Goal: Information Seeking & Learning: Learn about a topic

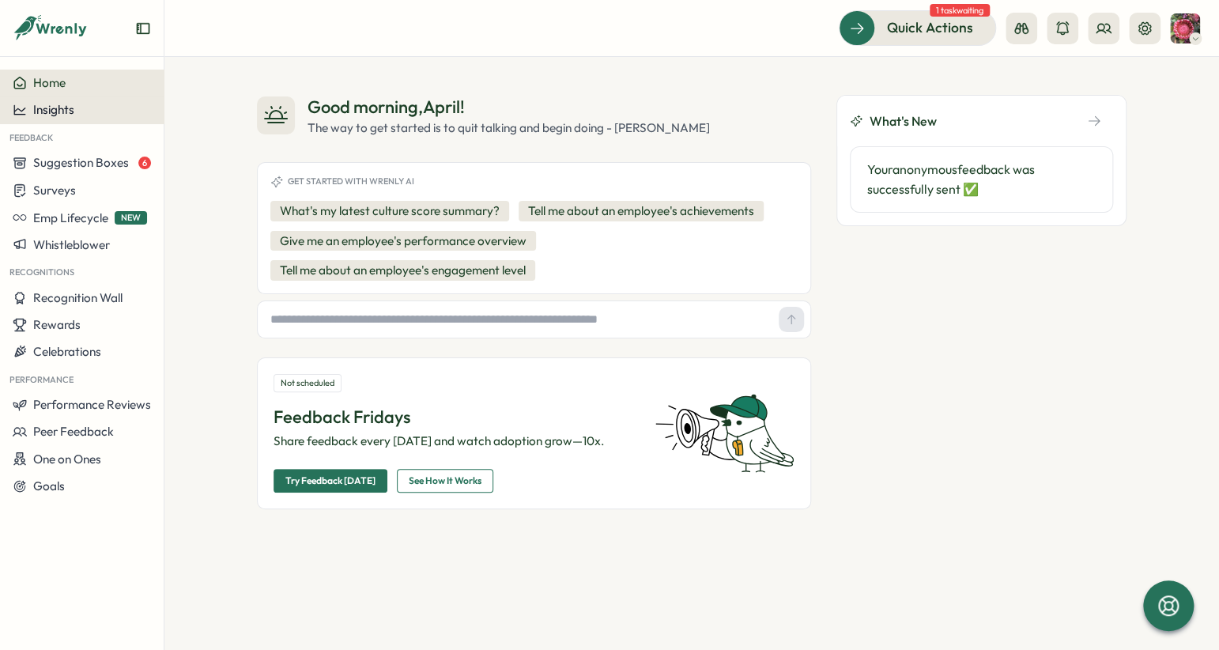
click at [125, 117] on button "Insights" at bounding box center [82, 109] width 164 height 27
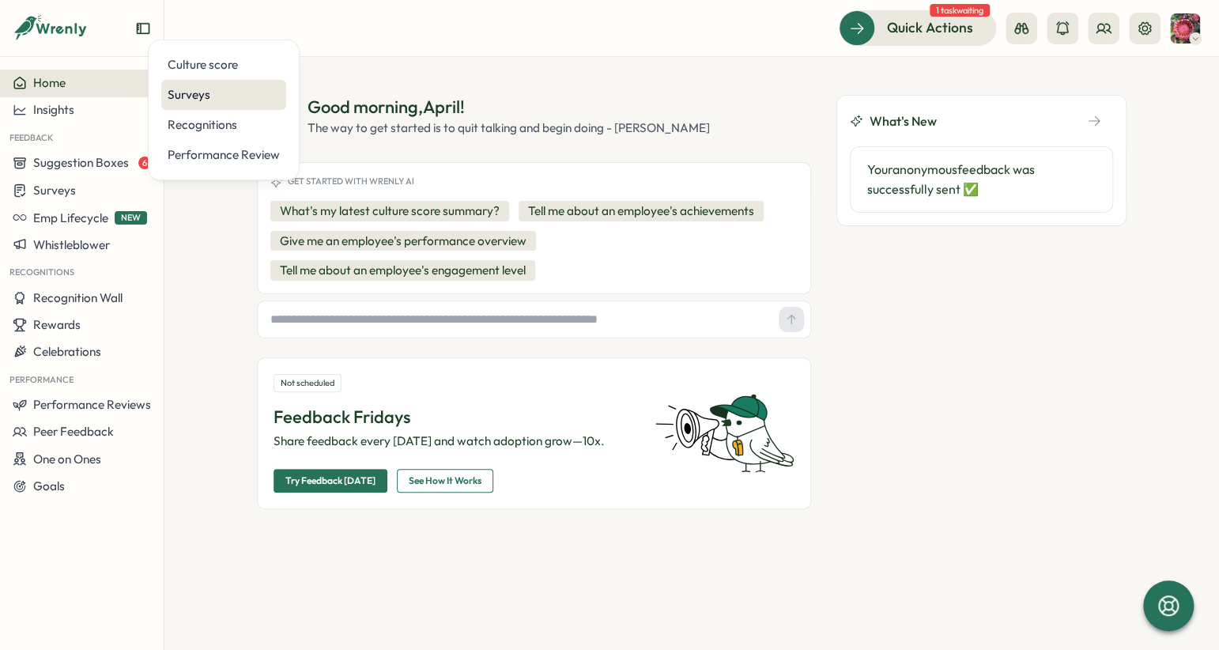
click at [183, 103] on div "Surveys" at bounding box center [224, 94] width 112 height 17
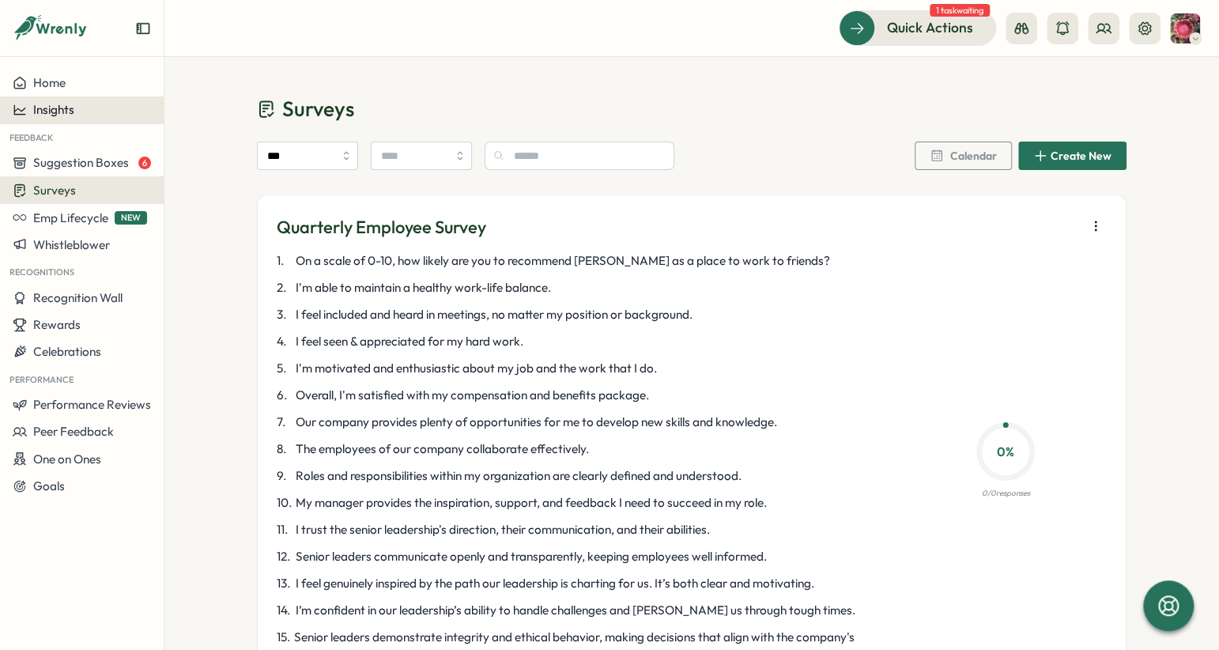
click at [77, 101] on button "Insights" at bounding box center [82, 109] width 164 height 27
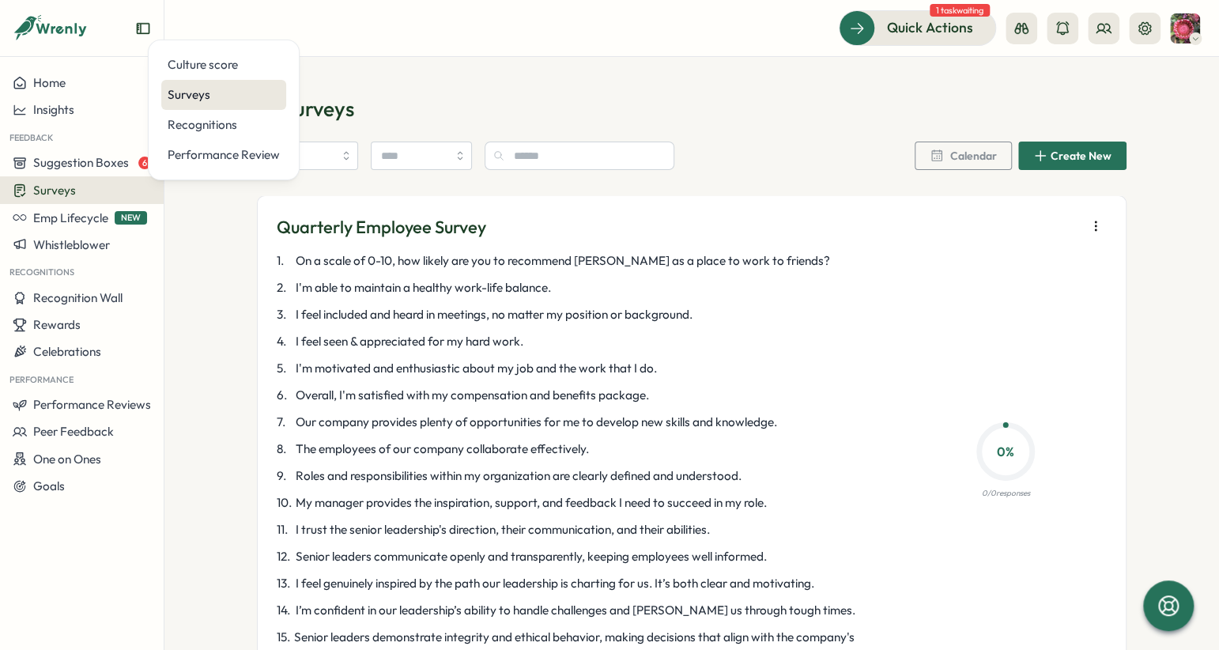
click at [205, 86] on div "Surveys" at bounding box center [224, 94] width 112 height 17
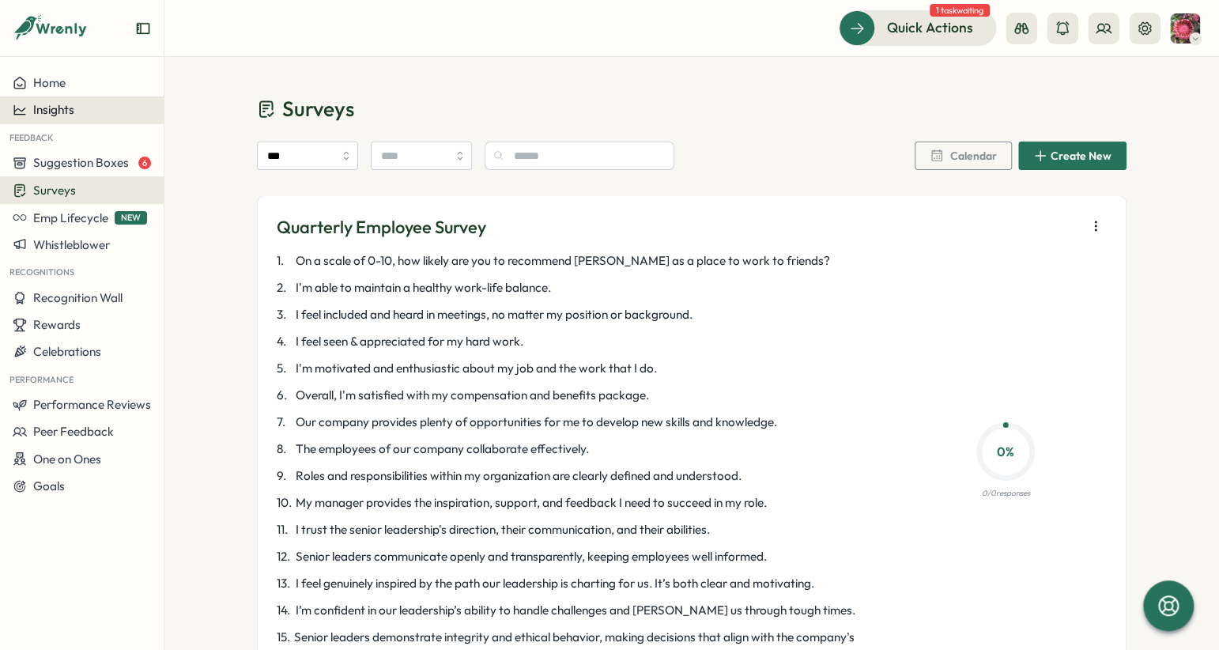
click at [87, 117] on button "Insights" at bounding box center [82, 109] width 164 height 27
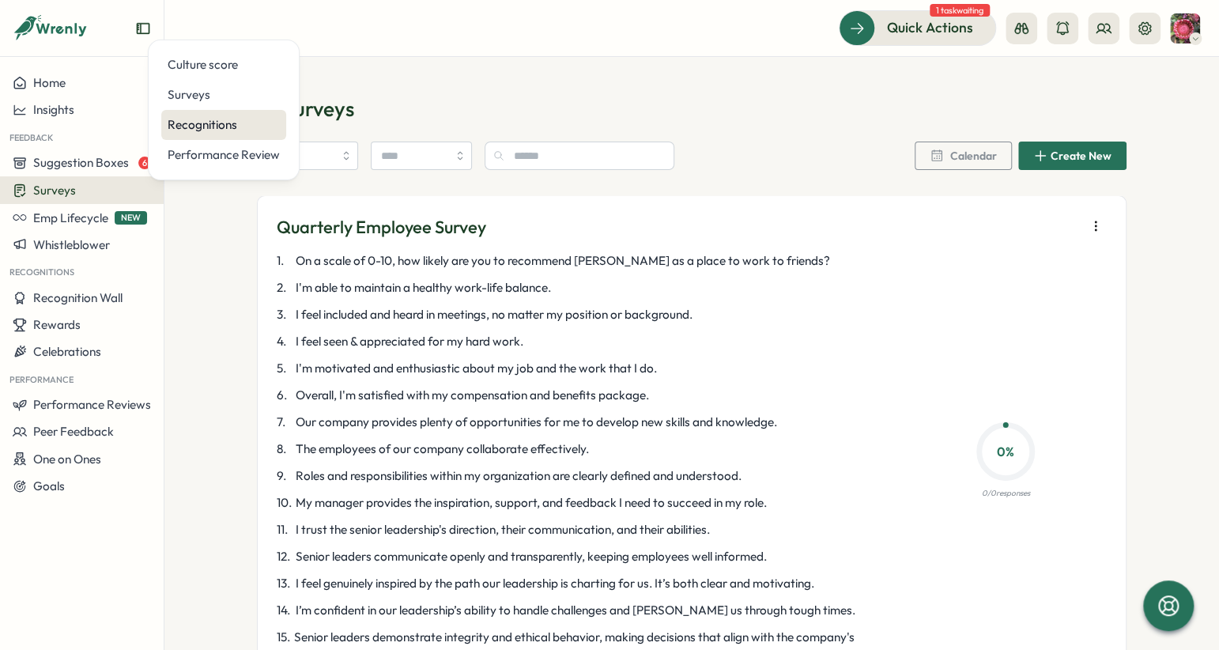
click at [182, 122] on div "Recognitions" at bounding box center [224, 124] width 112 height 17
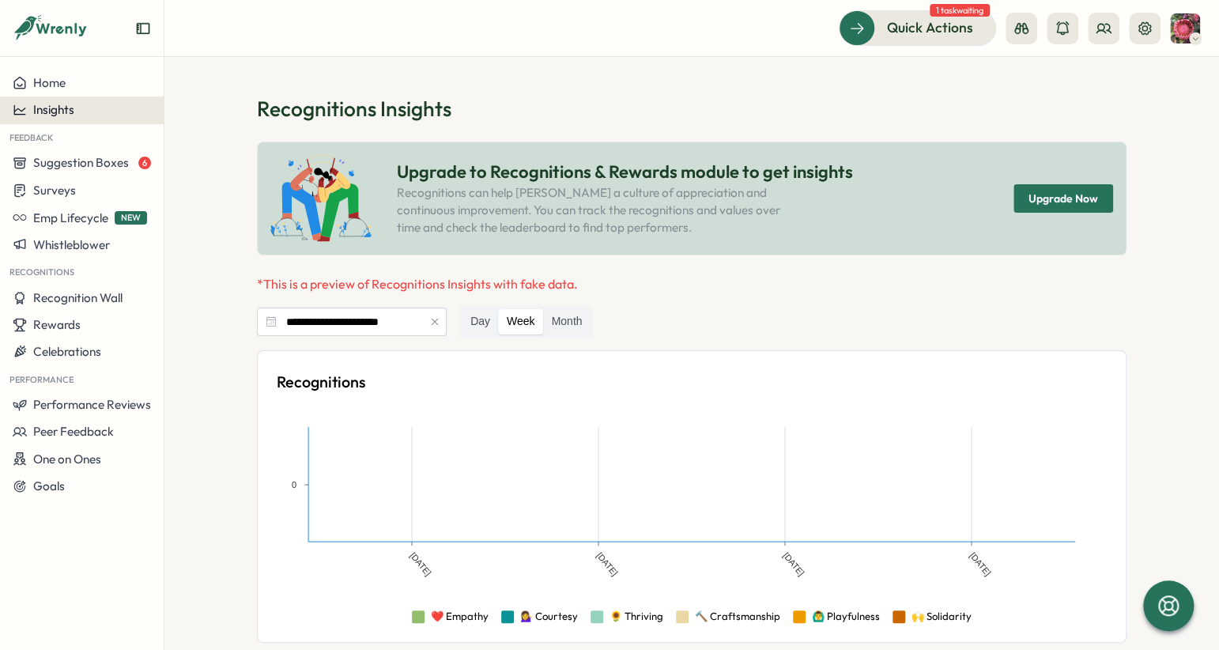
click at [105, 109] on div "Insights" at bounding box center [82, 110] width 138 height 14
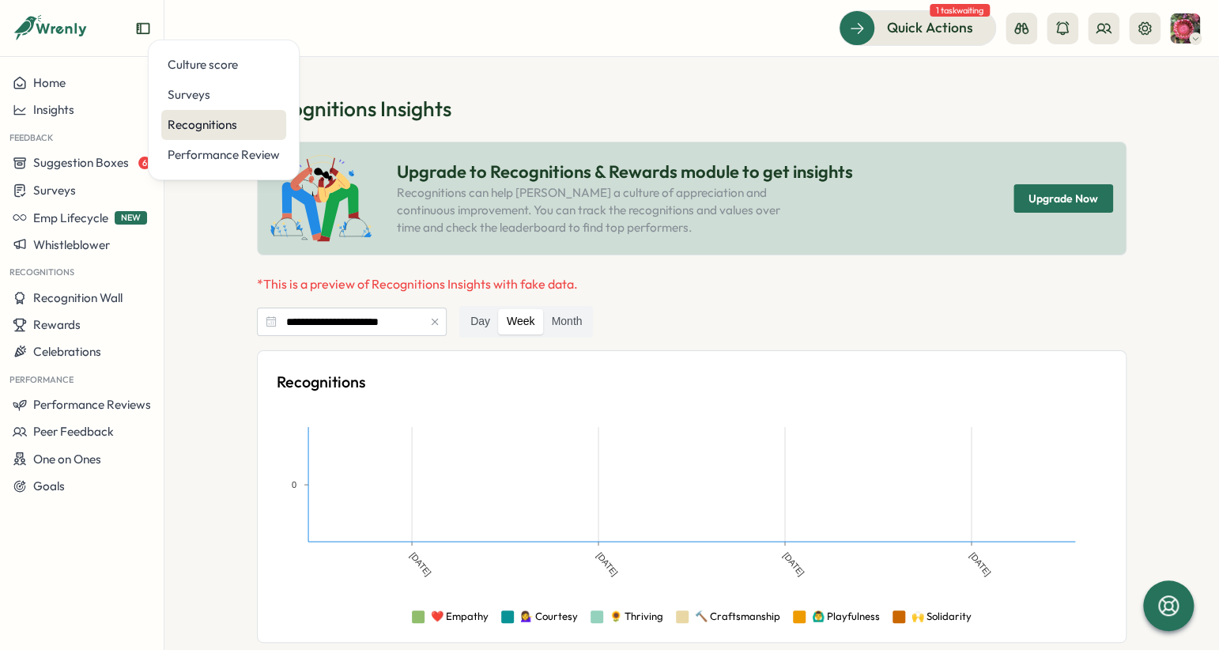
click at [186, 119] on div "Recognitions" at bounding box center [224, 124] width 112 height 17
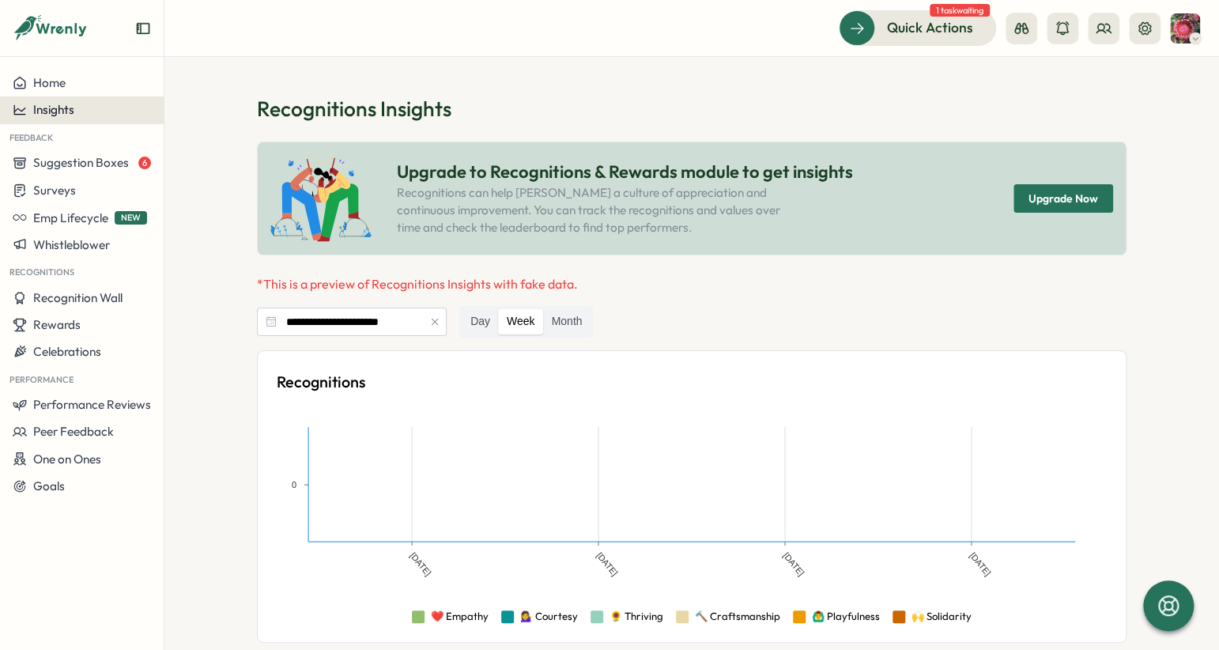
click at [47, 110] on span "Insights" at bounding box center [53, 109] width 41 height 15
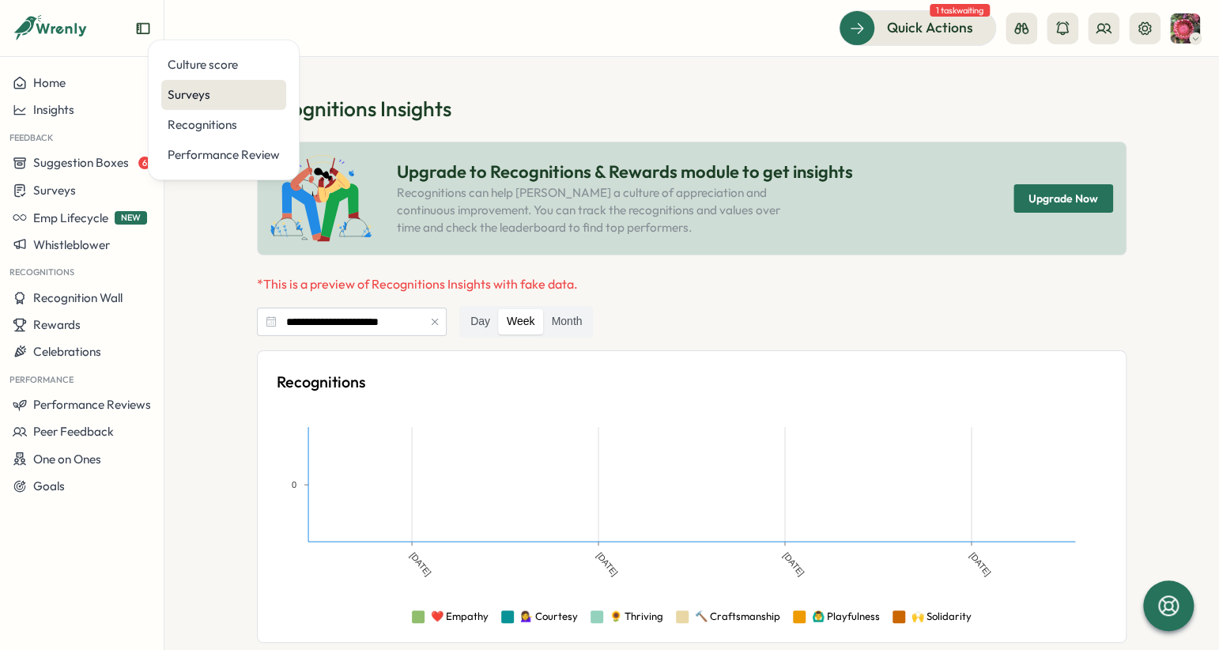
click at [196, 89] on div "Surveys" at bounding box center [224, 94] width 112 height 17
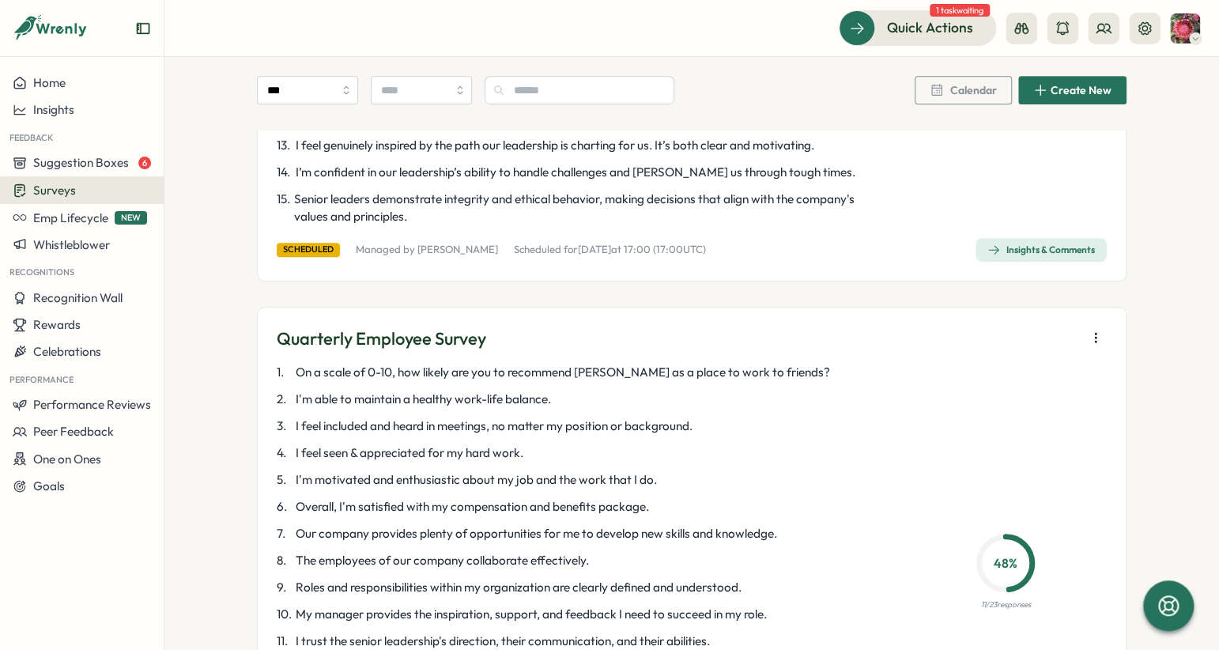
scroll to position [607, 0]
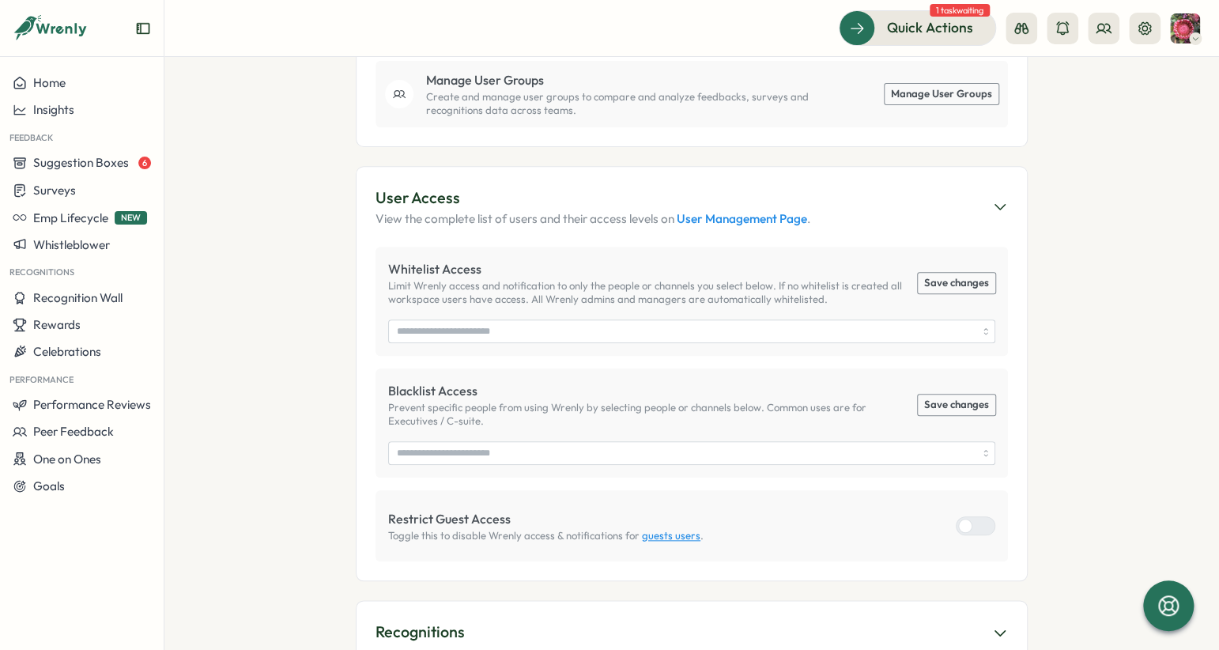
scroll to position [615, 0]
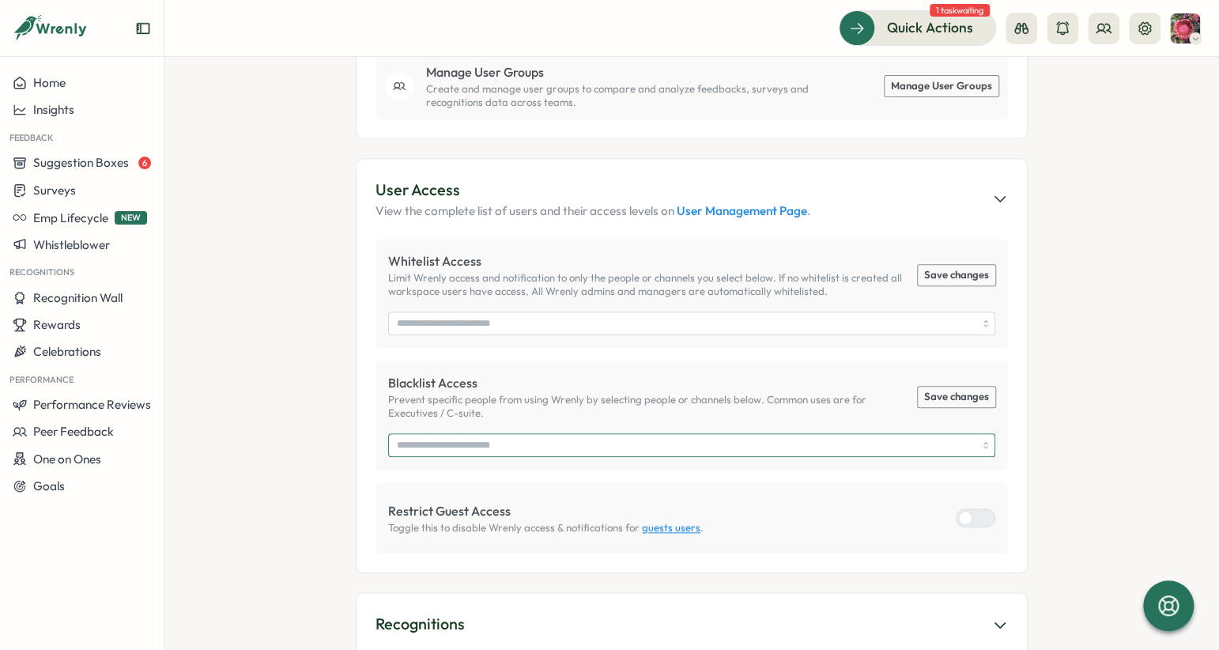
click at [435, 434] on input "search" at bounding box center [686, 445] width 579 height 22
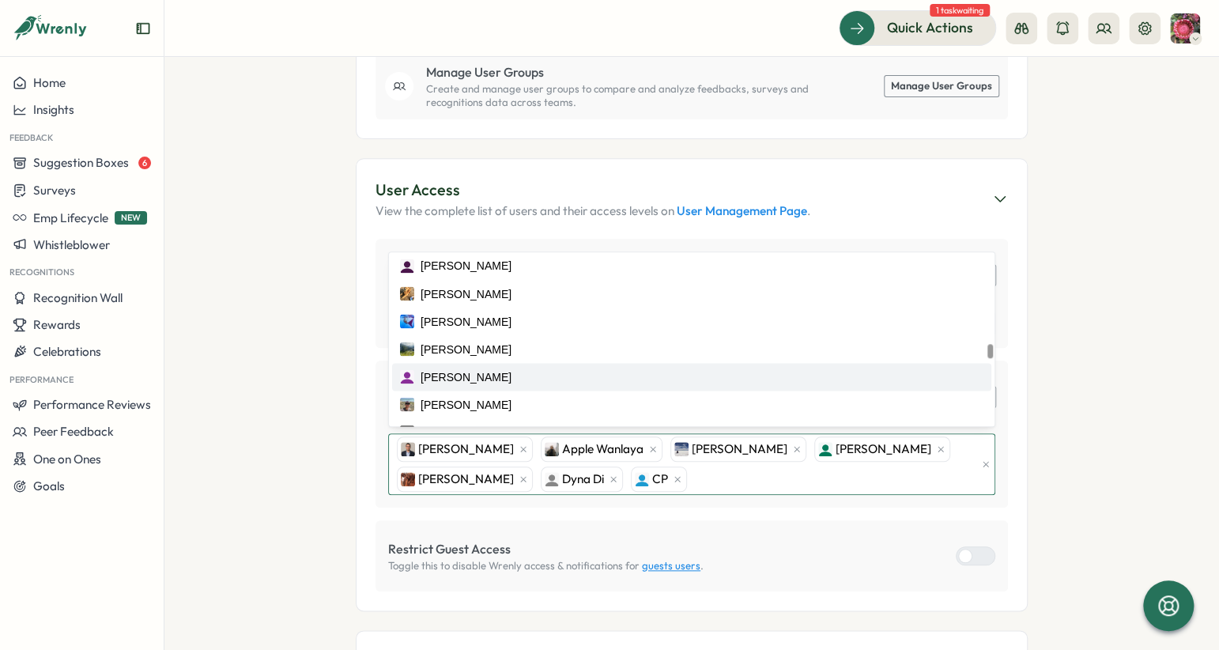
scroll to position [1517, 0]
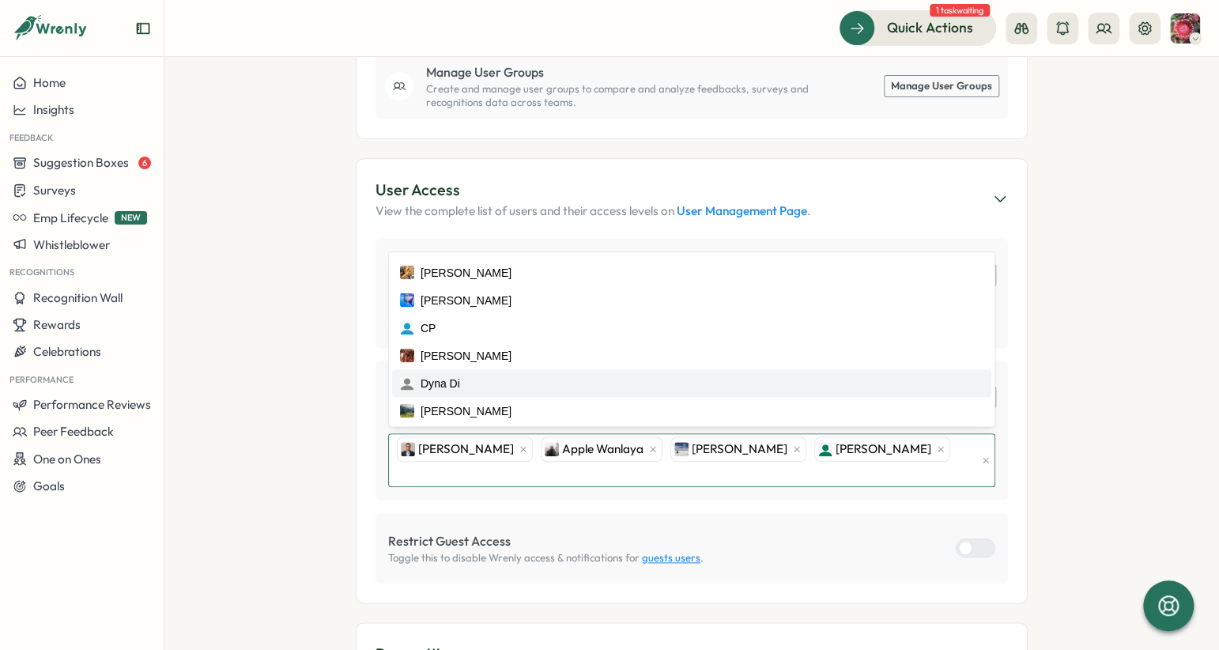
click at [857, 436] on div "Diana Vinueza" at bounding box center [882, 448] width 136 height 25
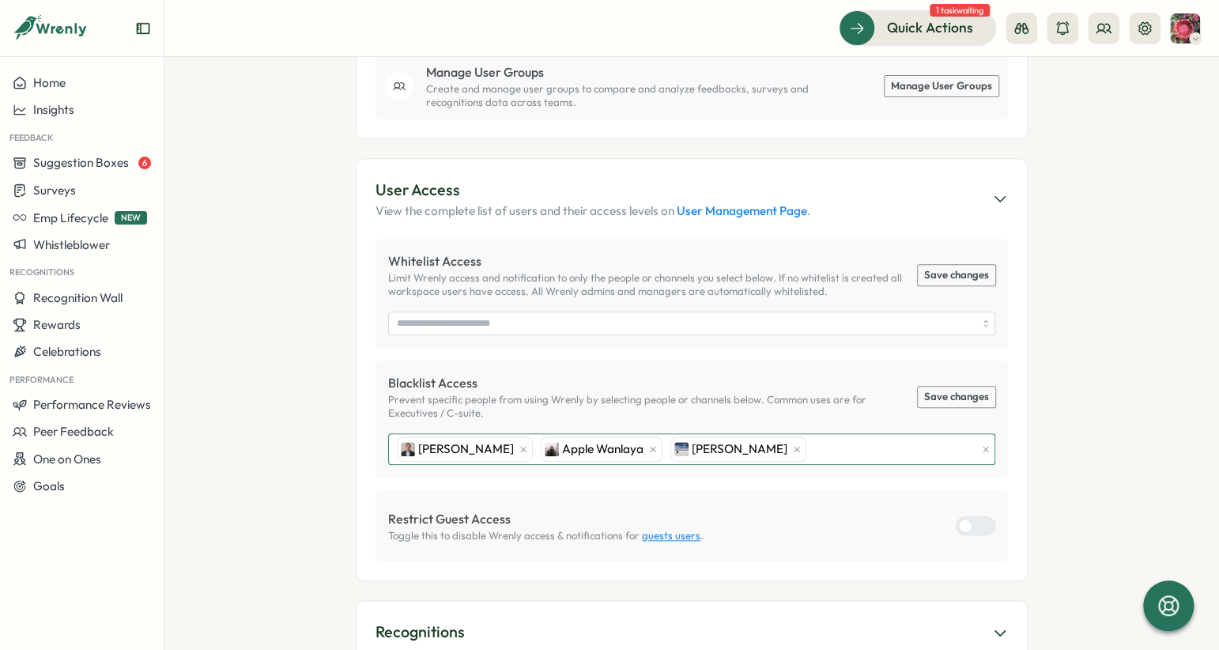
click at [786, 434] on div "Alonso Fraire Apple Wanlaya Chong Yu" at bounding box center [684, 449] width 582 height 30
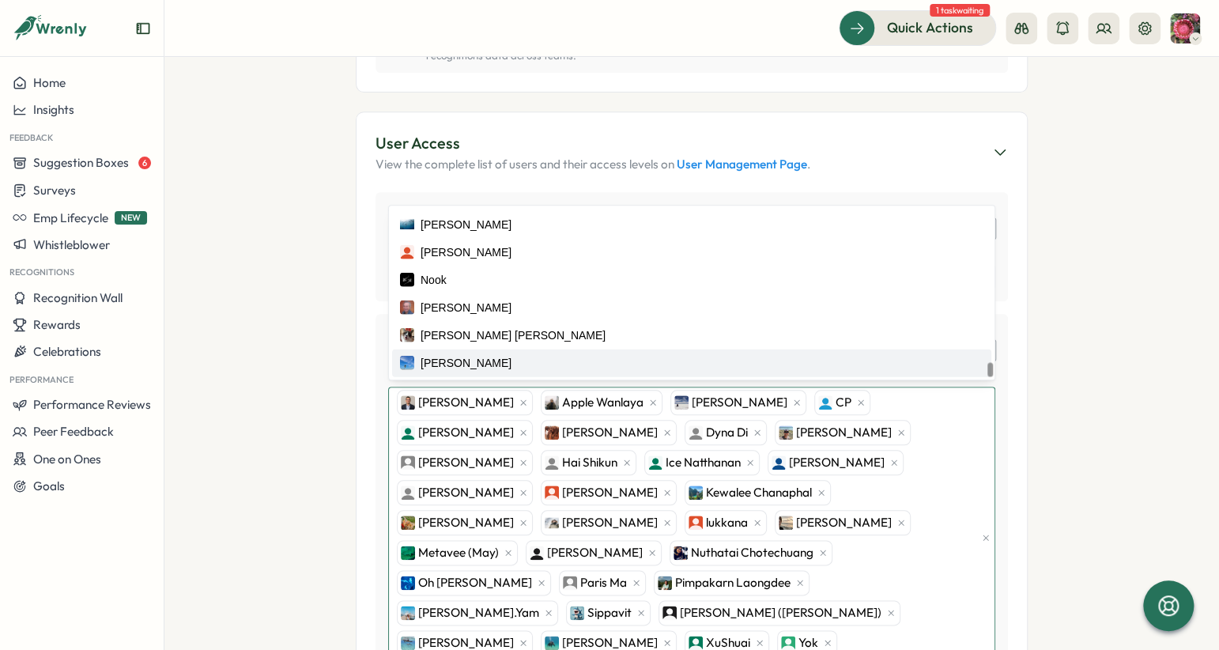
scroll to position [1906, 0]
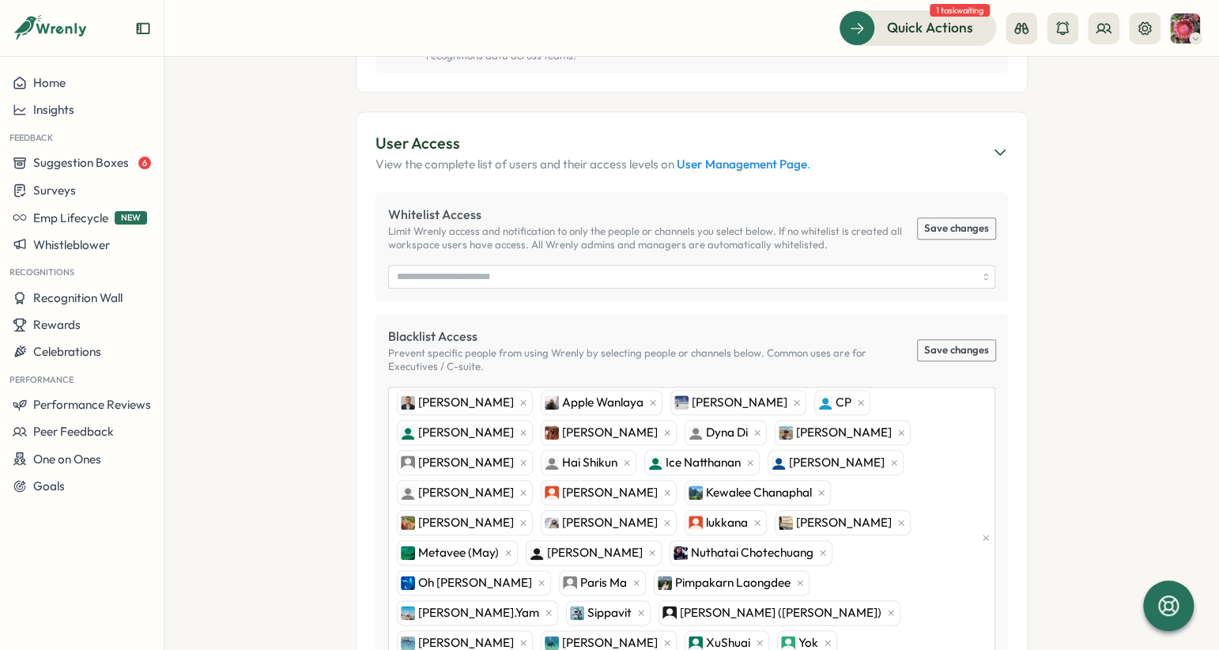
click at [322, 582] on section "Settings April WildAid My Account Sign Out Thanks for being a Premium customer!…" at bounding box center [691, 353] width 1054 height 593
click at [953, 340] on button "Save changes" at bounding box center [956, 350] width 77 height 21
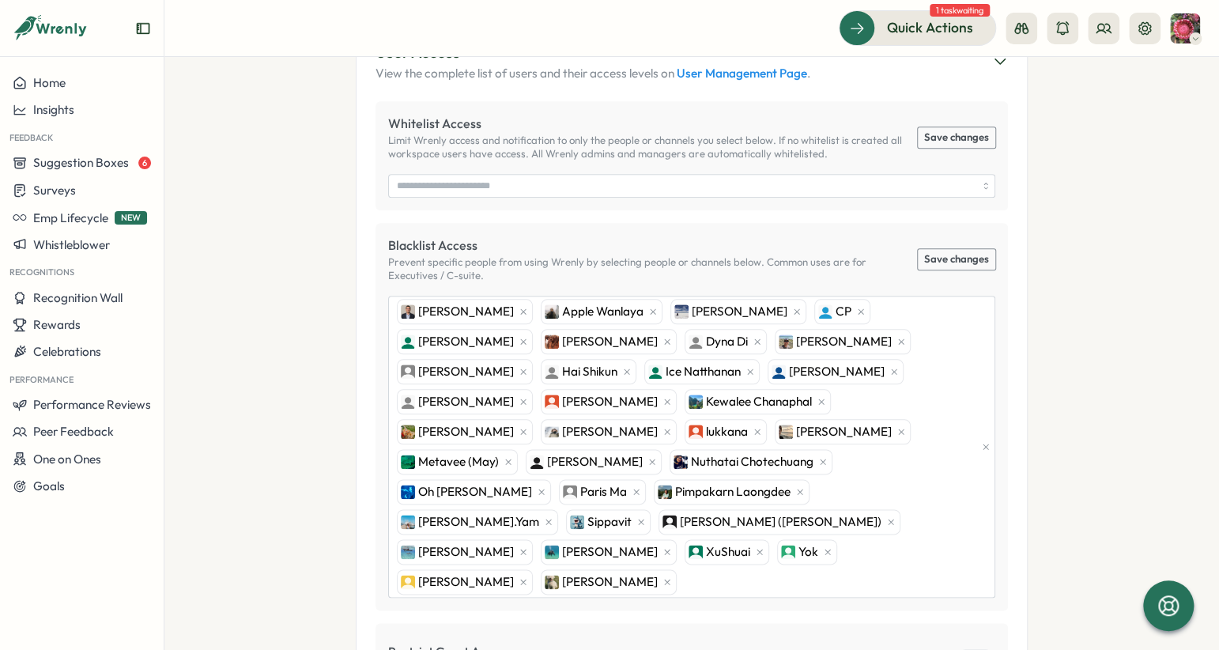
scroll to position [714, 0]
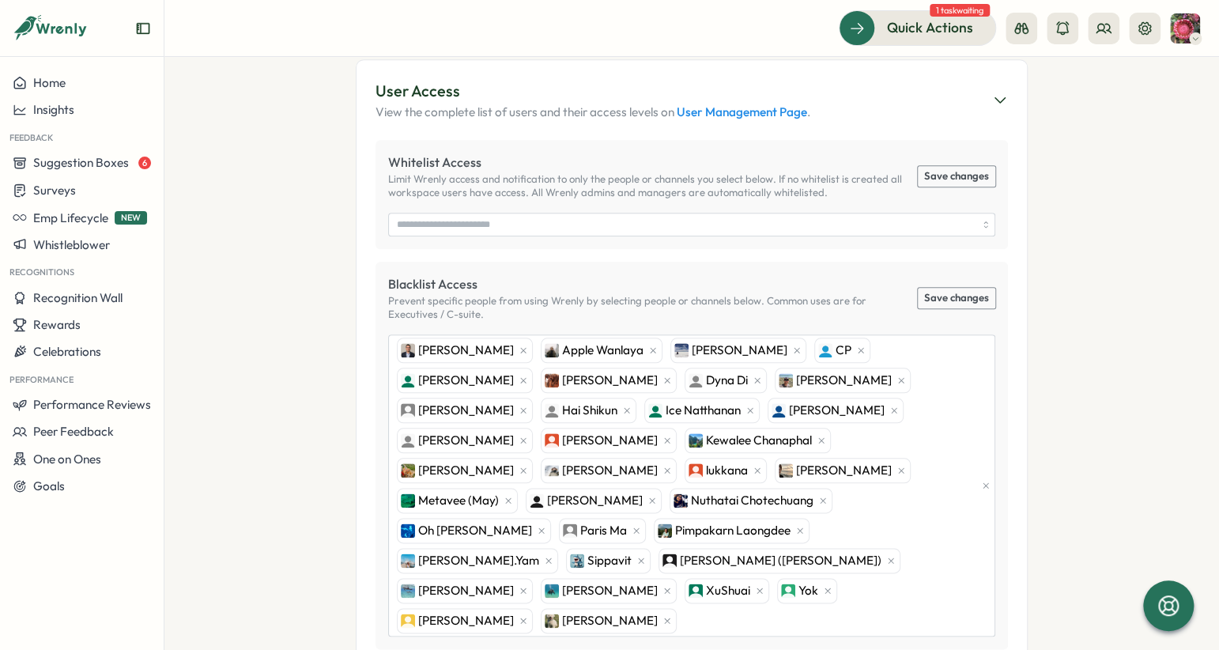
click at [253, 405] on section "Settings April WildAid My Account Sign Out Thanks for being a Premium customer!…" at bounding box center [691, 353] width 1054 height 593
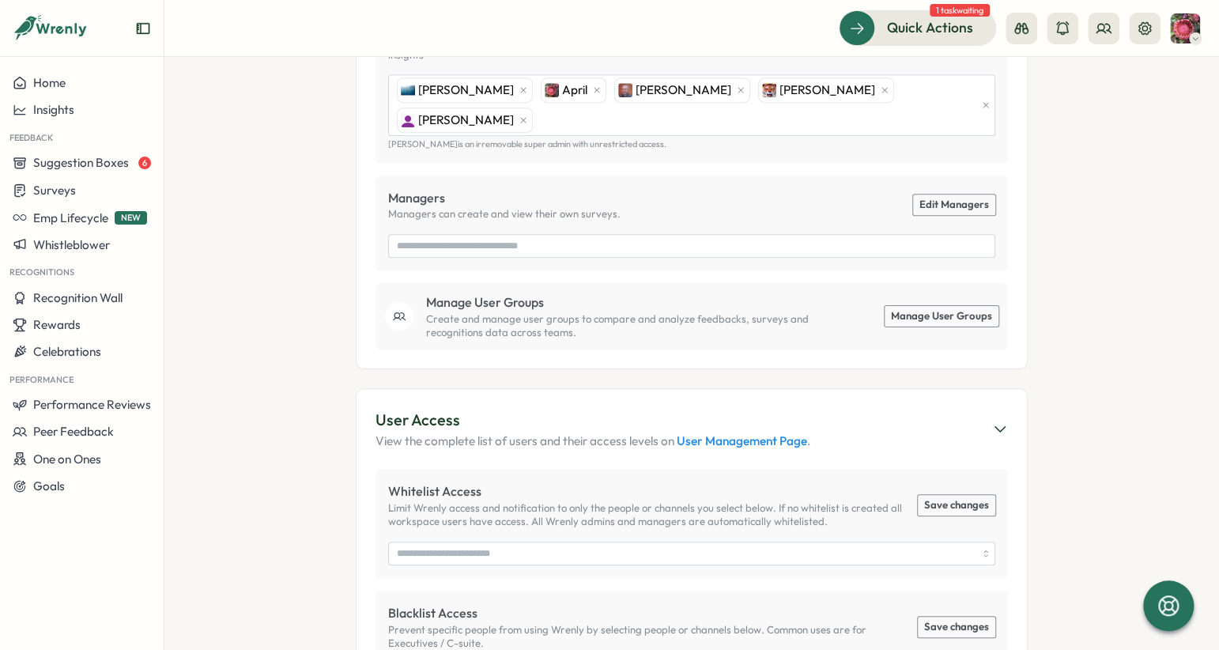
scroll to position [545, 0]
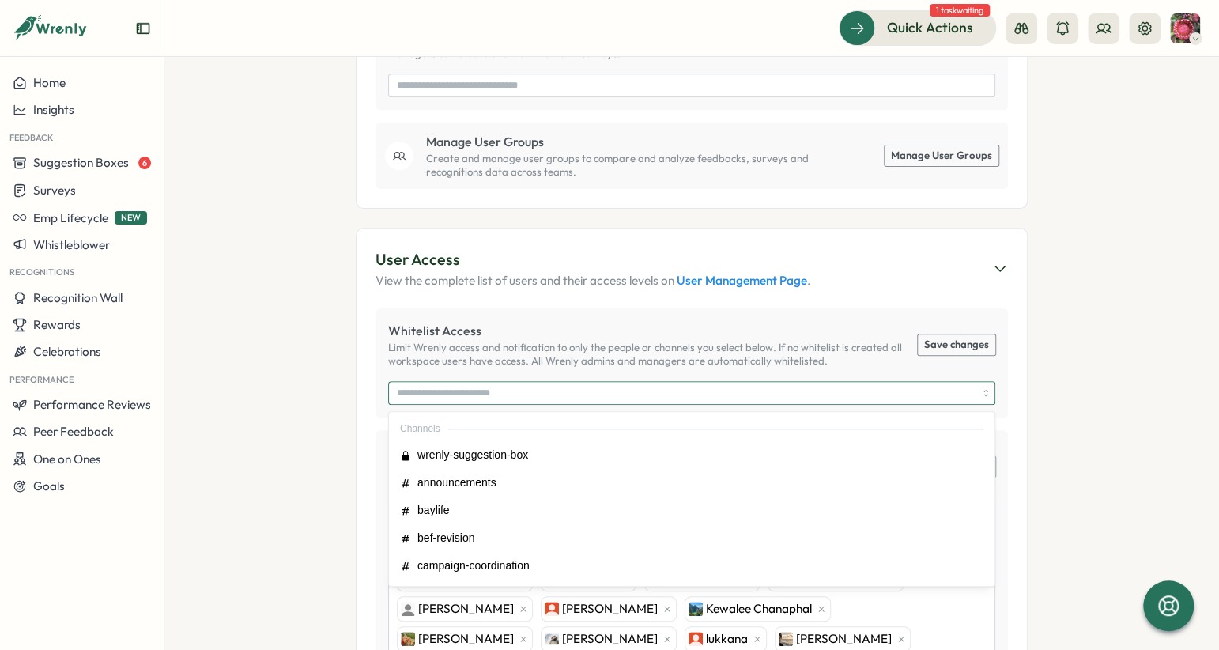
click at [460, 382] on input "search" at bounding box center [686, 393] width 579 height 22
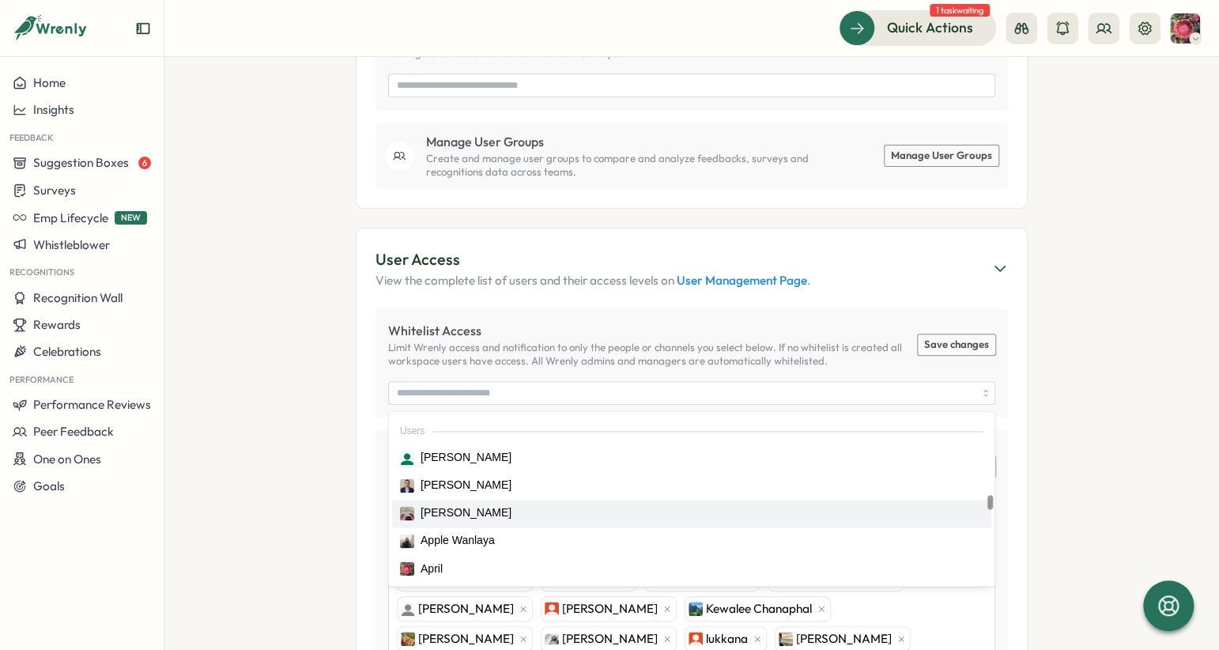
click at [273, 501] on section "Settings April WildAid My Account Sign Out Thanks for being a Premium customer!…" at bounding box center [691, 353] width 1054 height 593
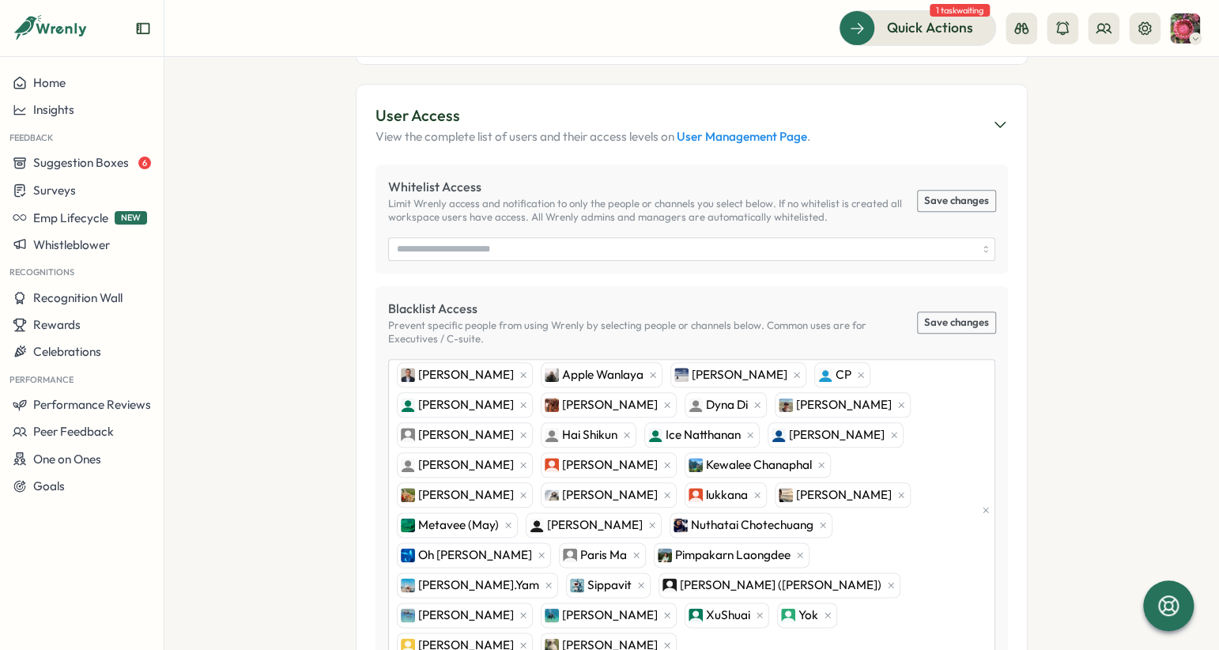
scroll to position [630, 0]
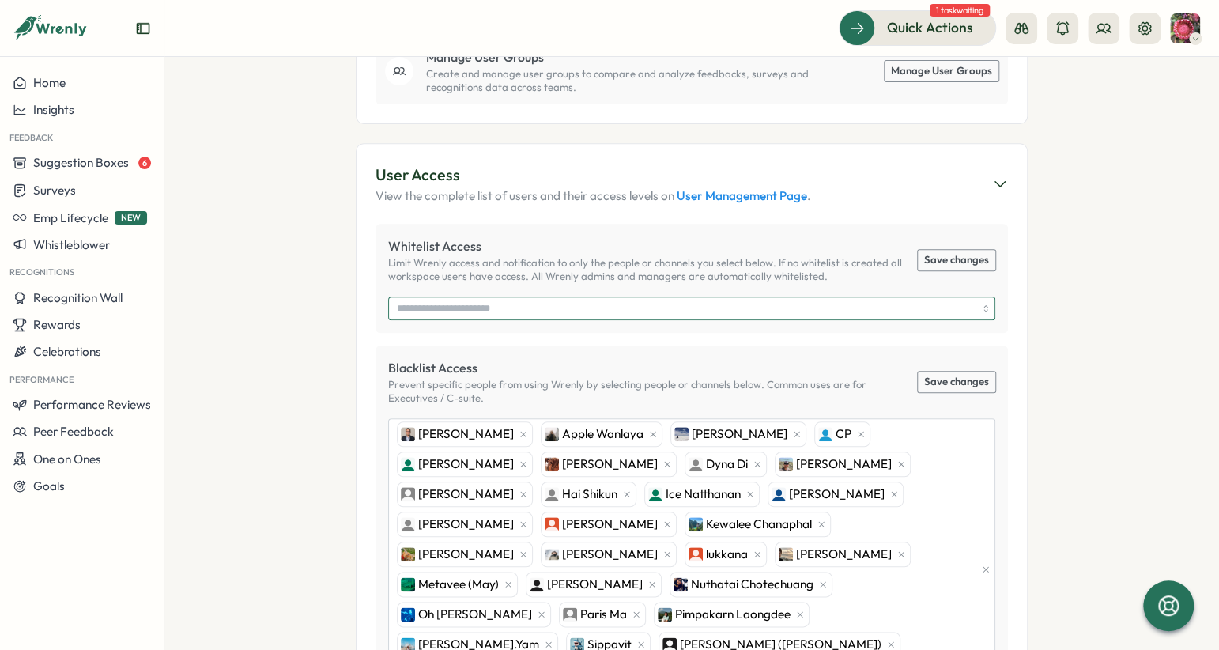
click at [623, 297] on input "search" at bounding box center [686, 308] width 579 height 22
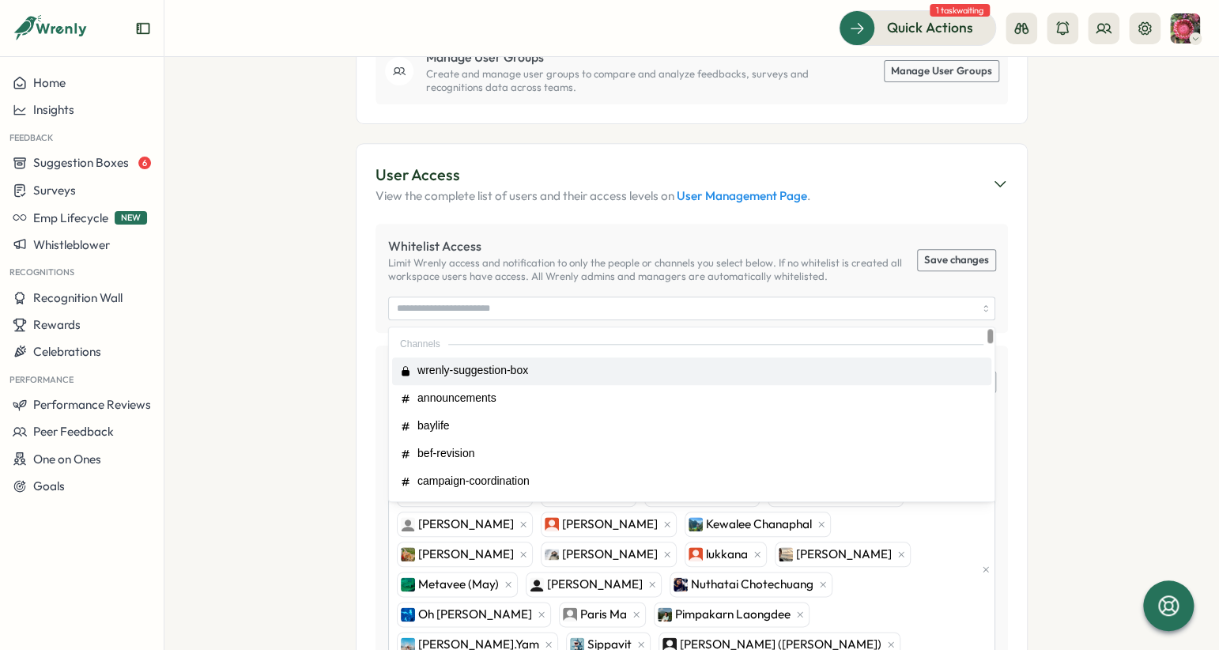
click at [307, 383] on section "Settings April WildAid My Account Sign Out Thanks for being a Premium customer!…" at bounding box center [691, 353] width 1054 height 593
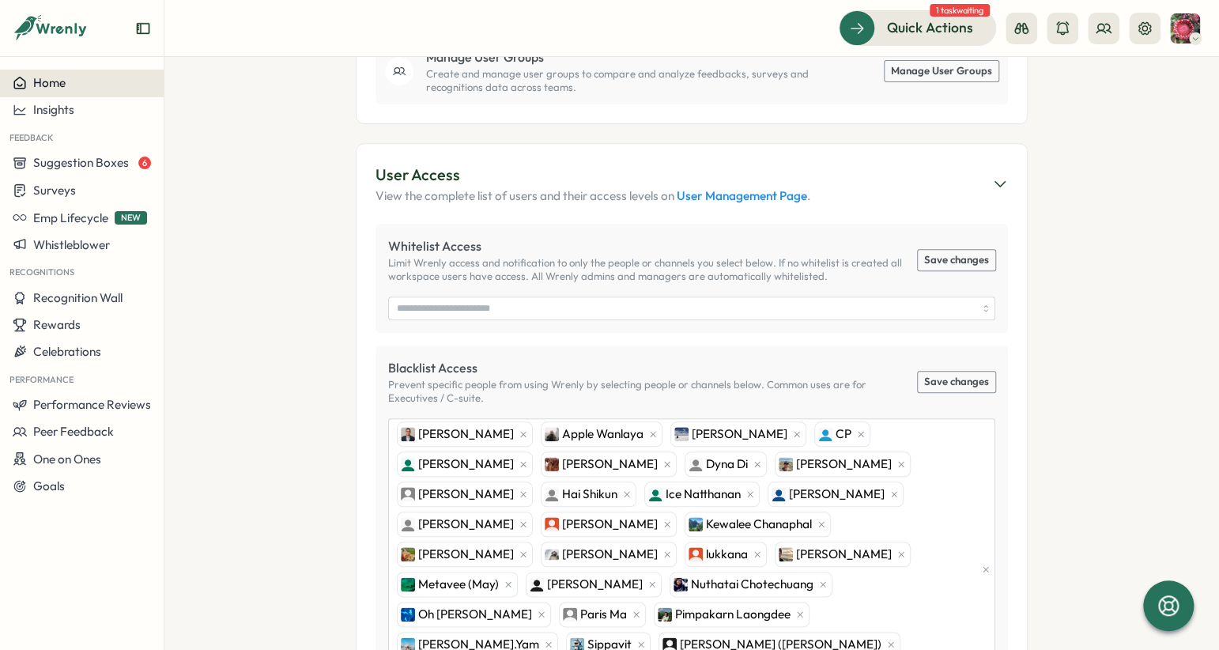
click at [48, 77] on span "Home" at bounding box center [49, 82] width 32 height 15
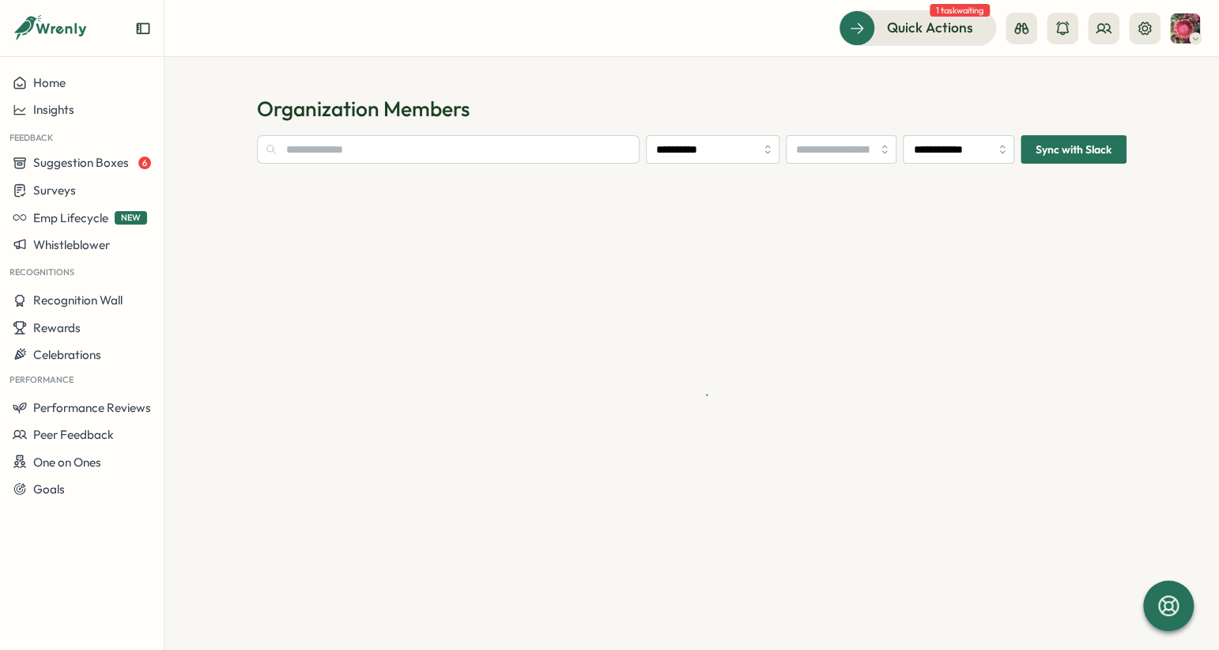
type input "**********"
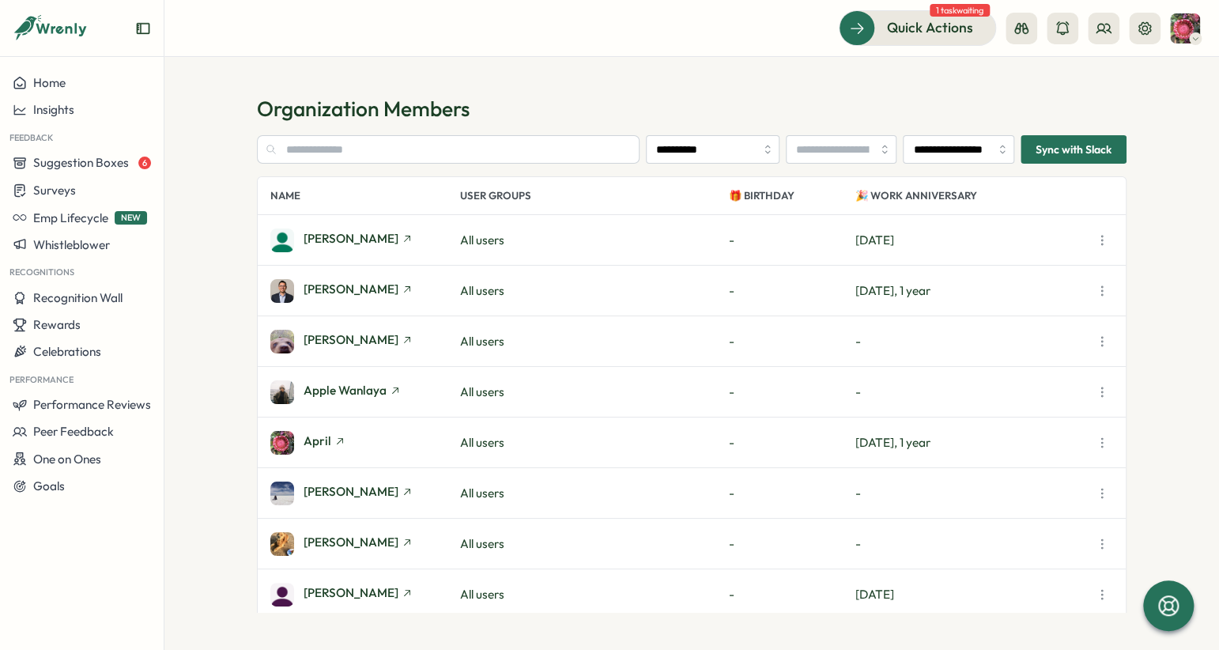
click at [1099, 291] on icon "button" at bounding box center [1102, 291] width 16 height 16
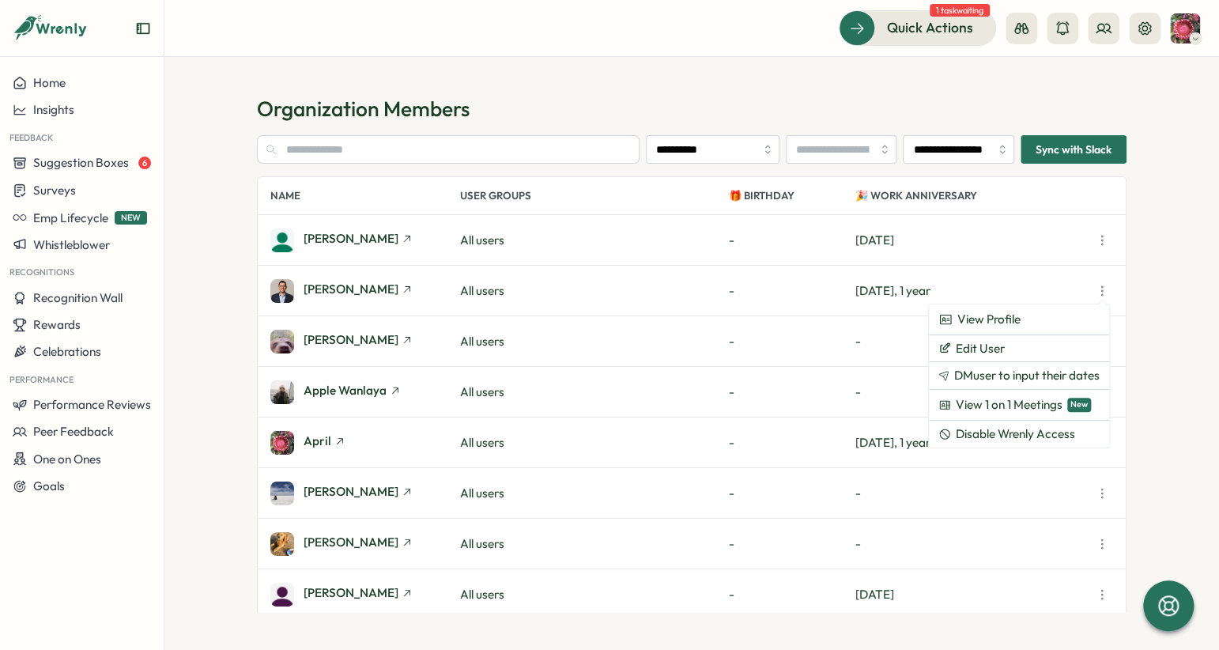
scroll to position [9, 0]
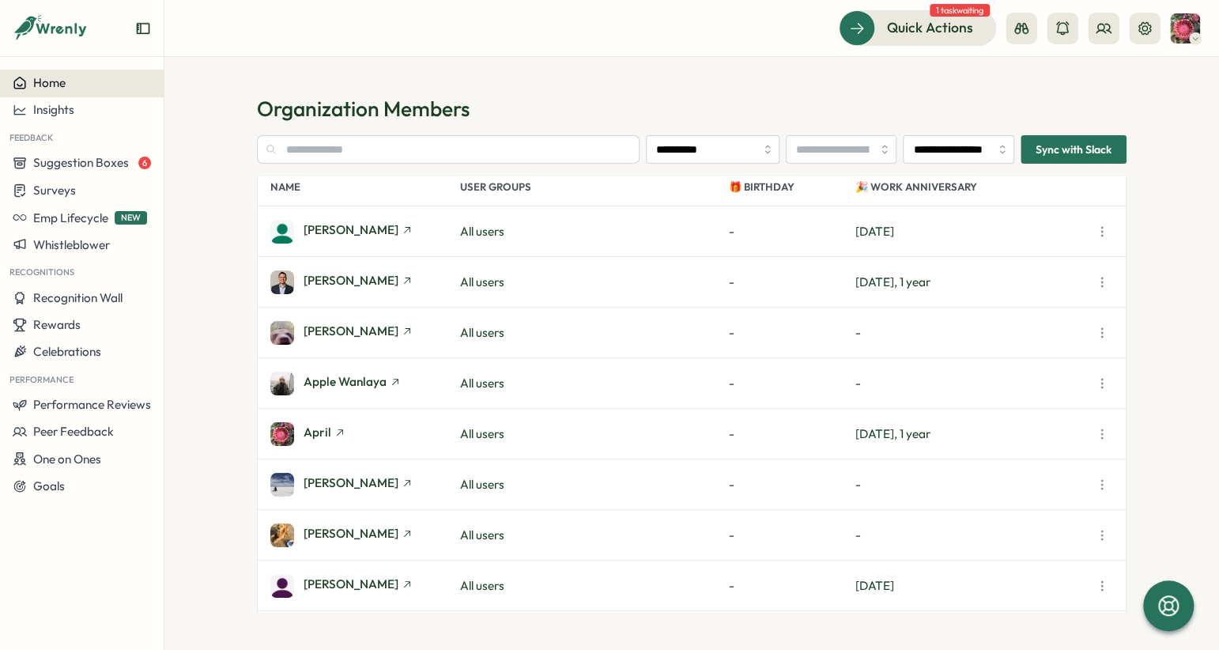
click at [89, 85] on div "Home" at bounding box center [82, 83] width 138 height 14
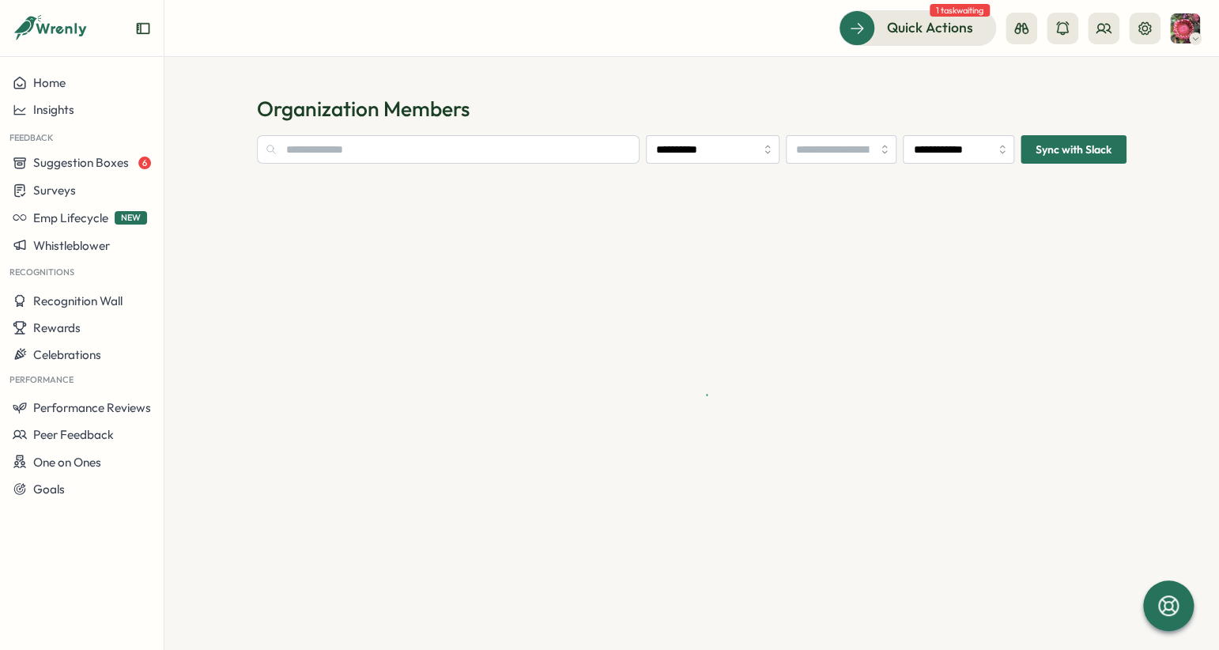
type input "**********"
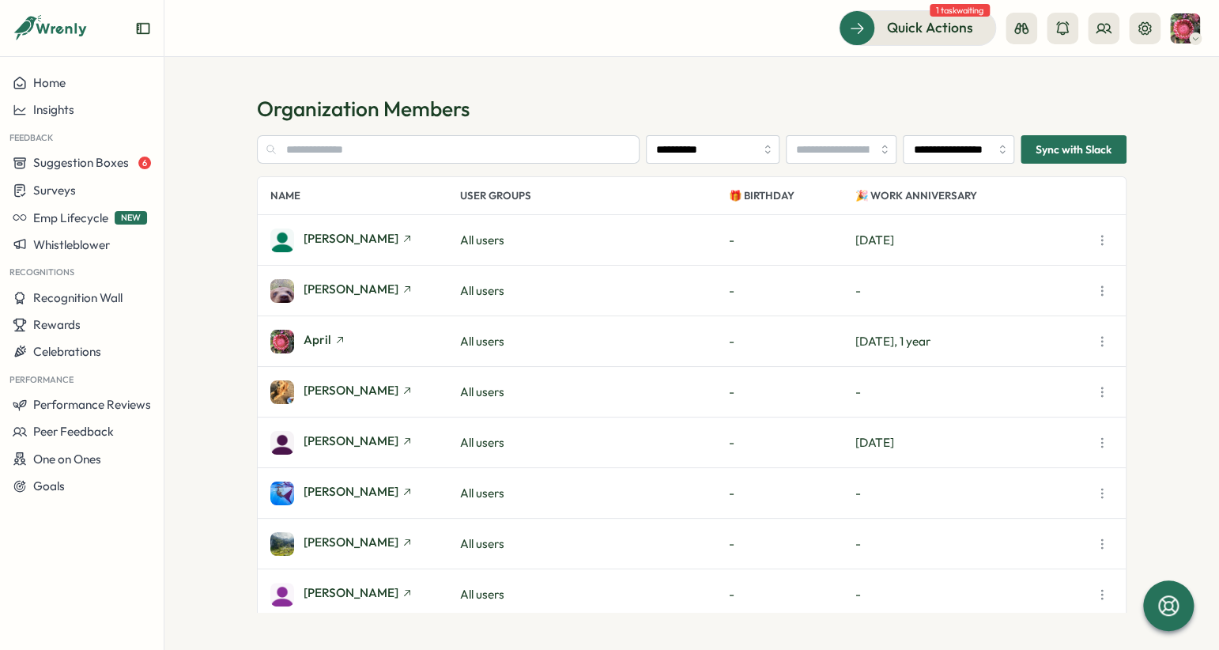
scroll to position [818, 0]
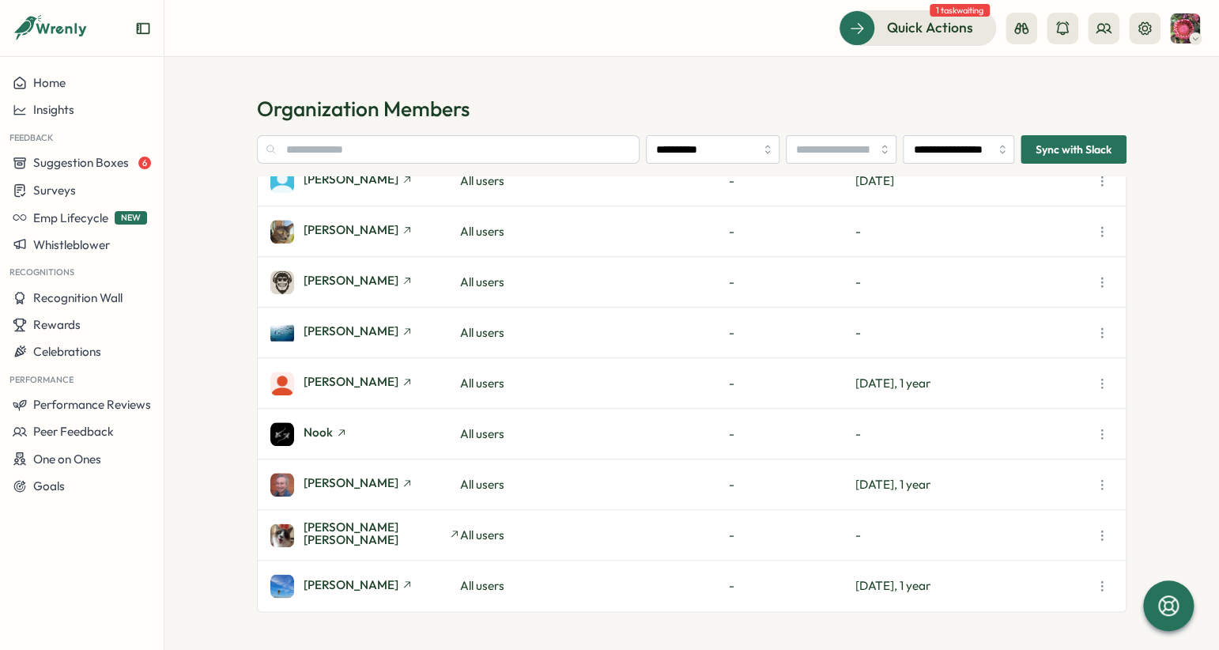
click at [228, 488] on section "**********" at bounding box center [691, 353] width 1054 height 593
click at [758, 21] on div "Quick Actions 1 task waiting" at bounding box center [691, 27] width 1016 height 35
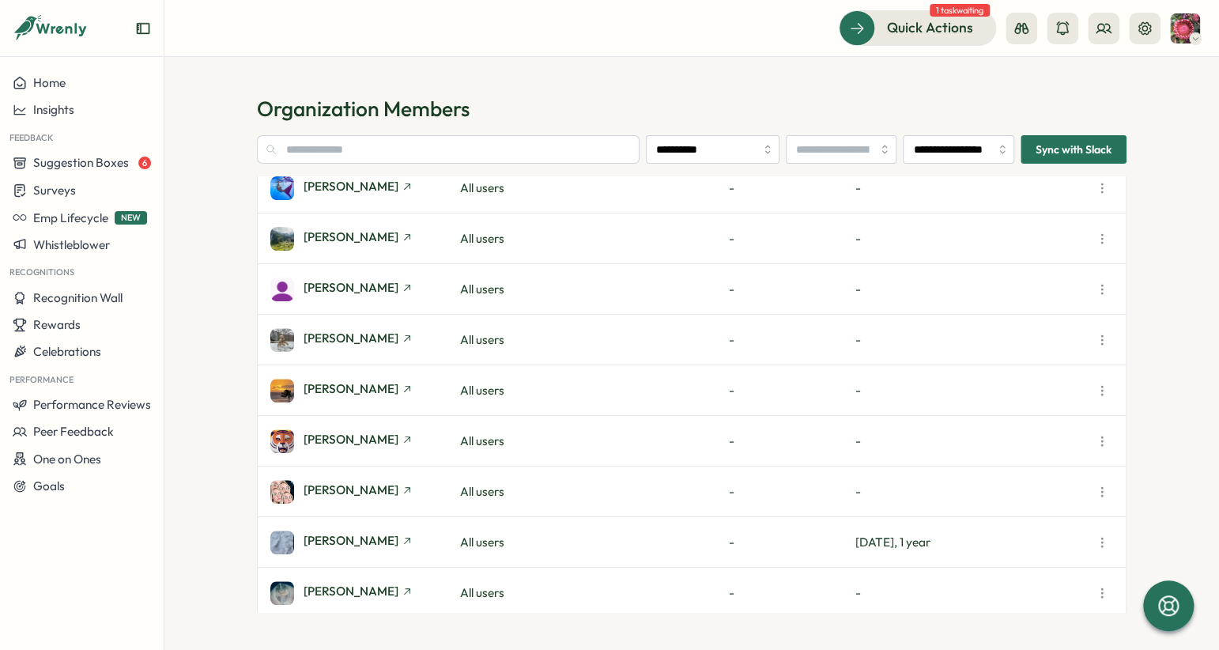
scroll to position [0, 0]
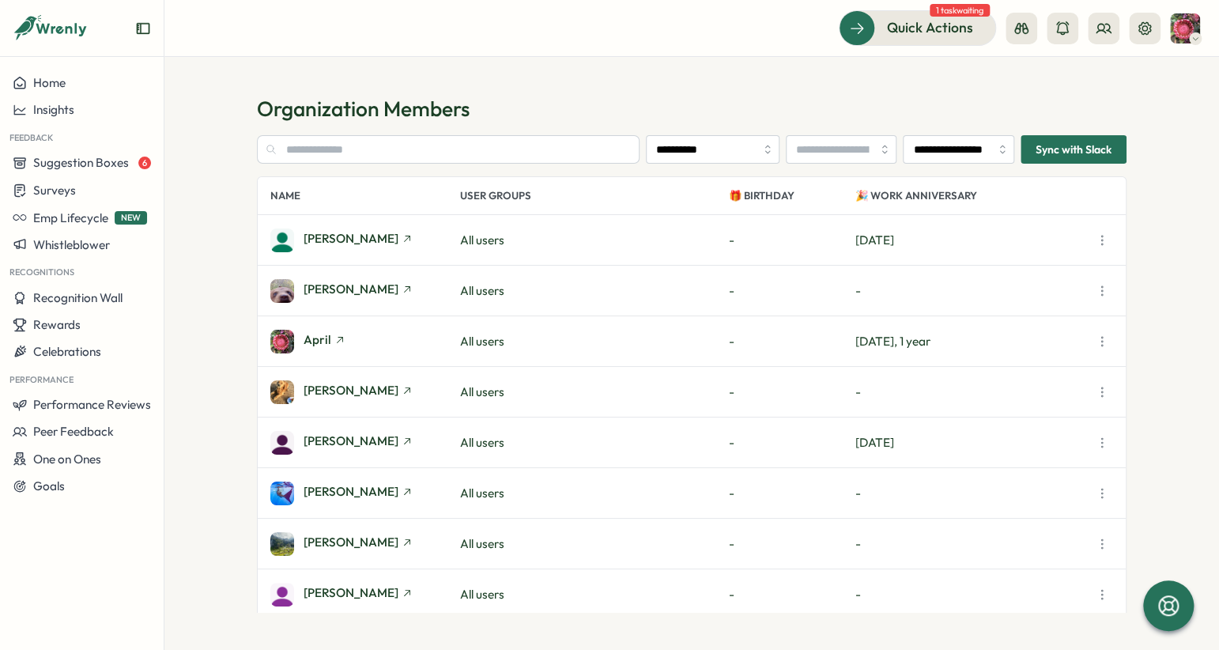
click at [570, 92] on section "**********" at bounding box center [691, 353] width 1054 height 593
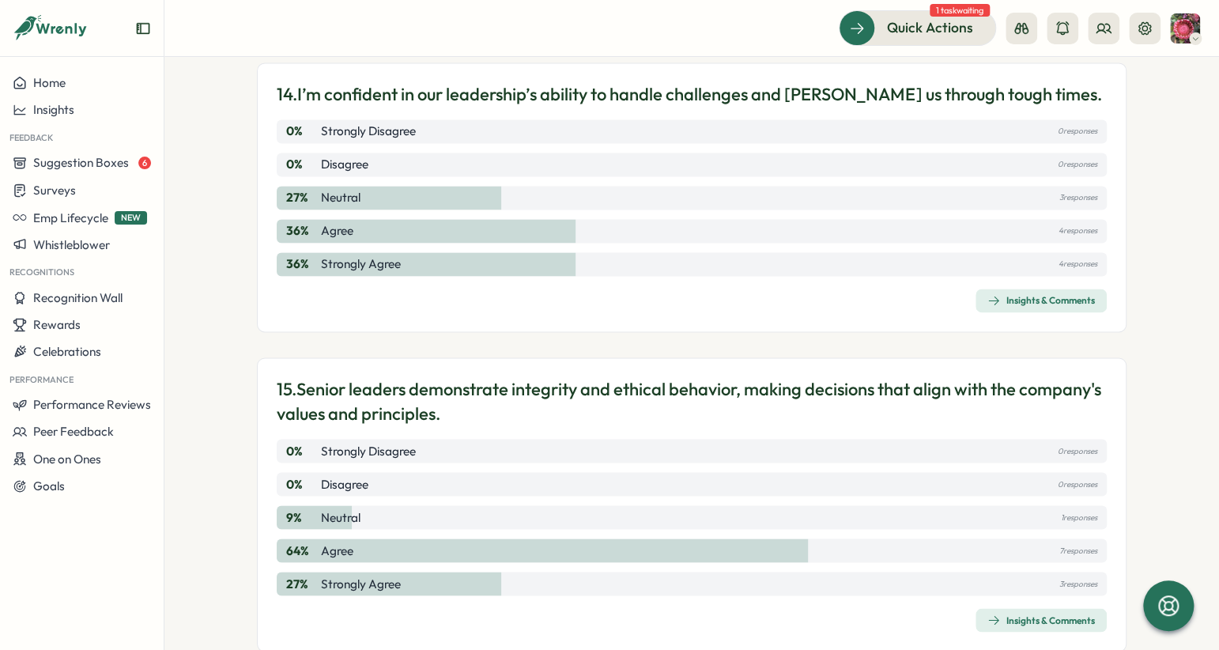
scroll to position [4231, 0]
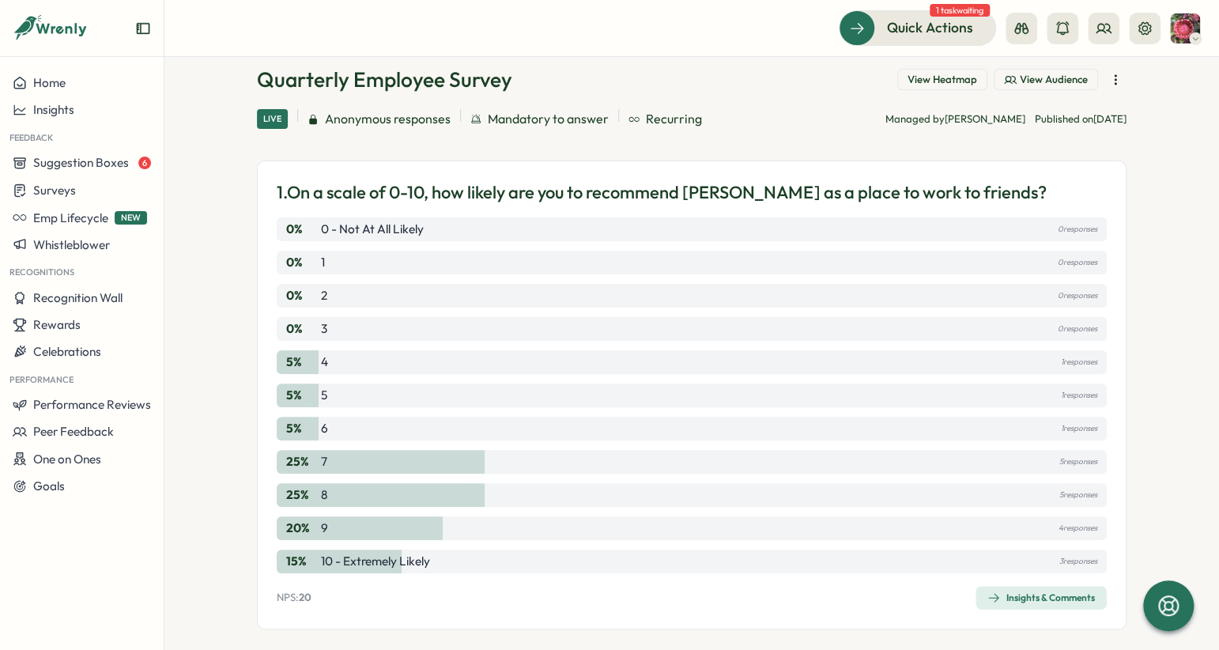
scroll to position [110, 0]
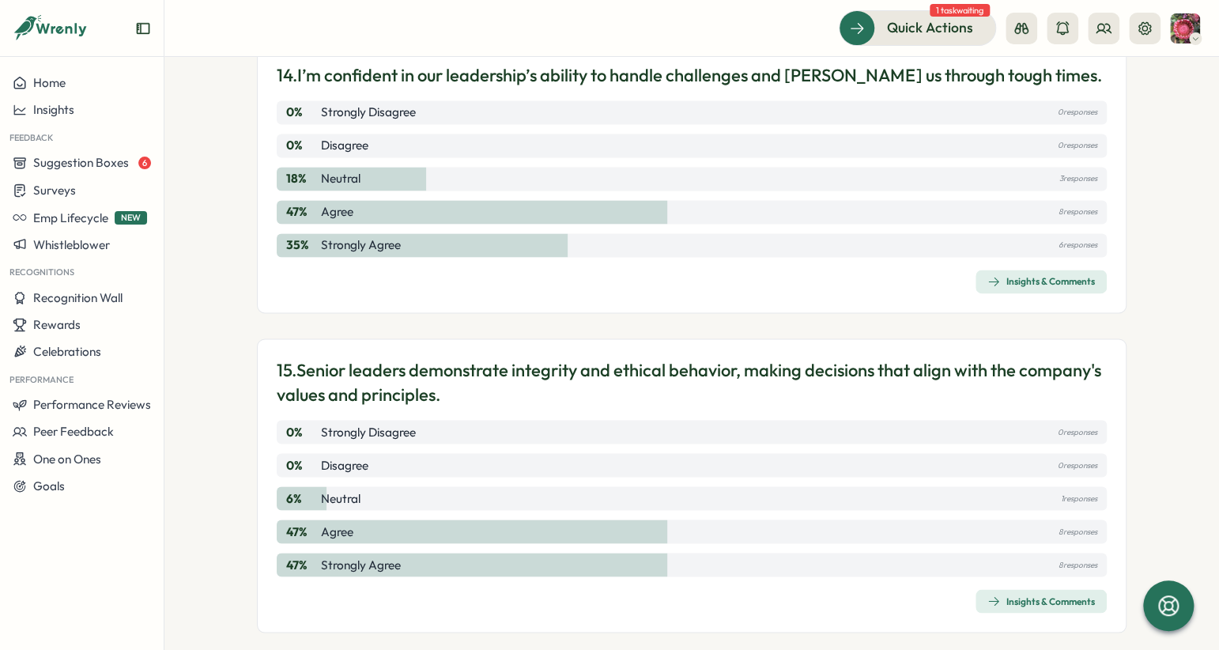
scroll to position [4231, 0]
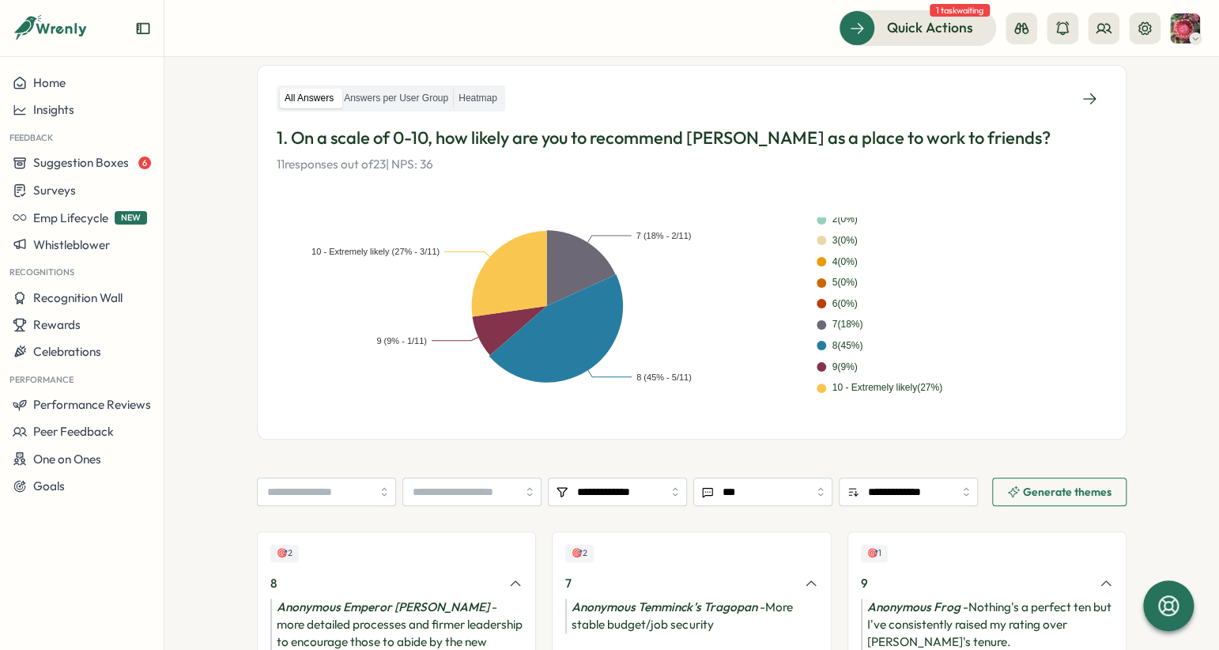
scroll to position [399, 0]
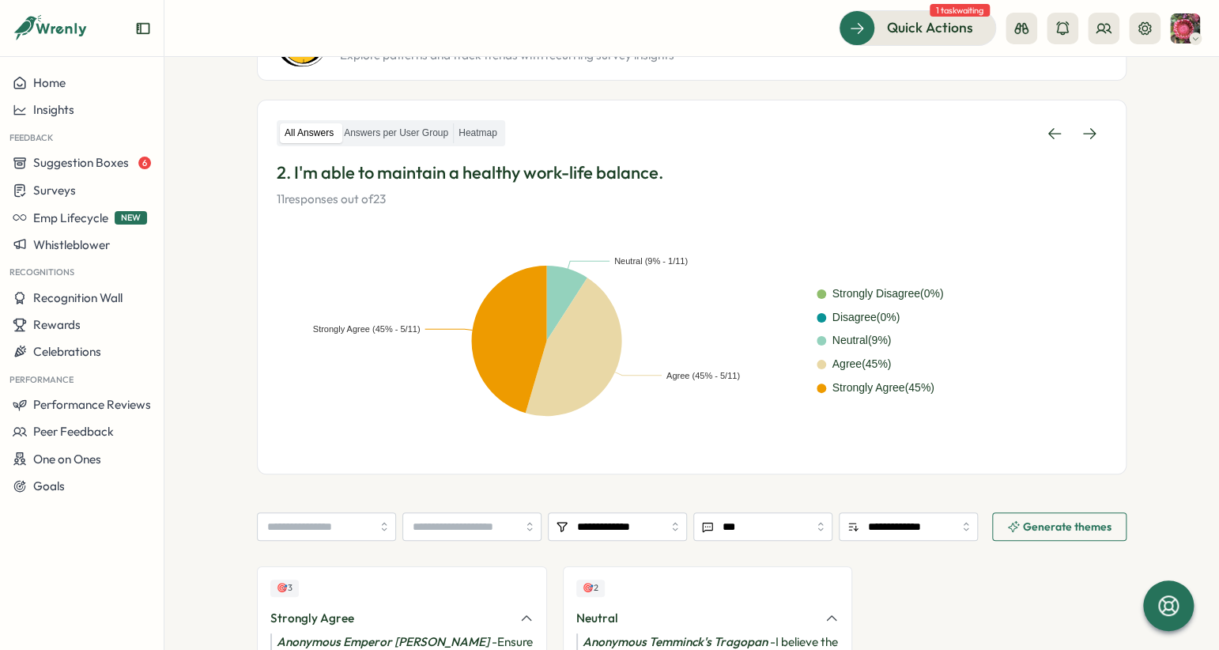
scroll to position [164, 0]
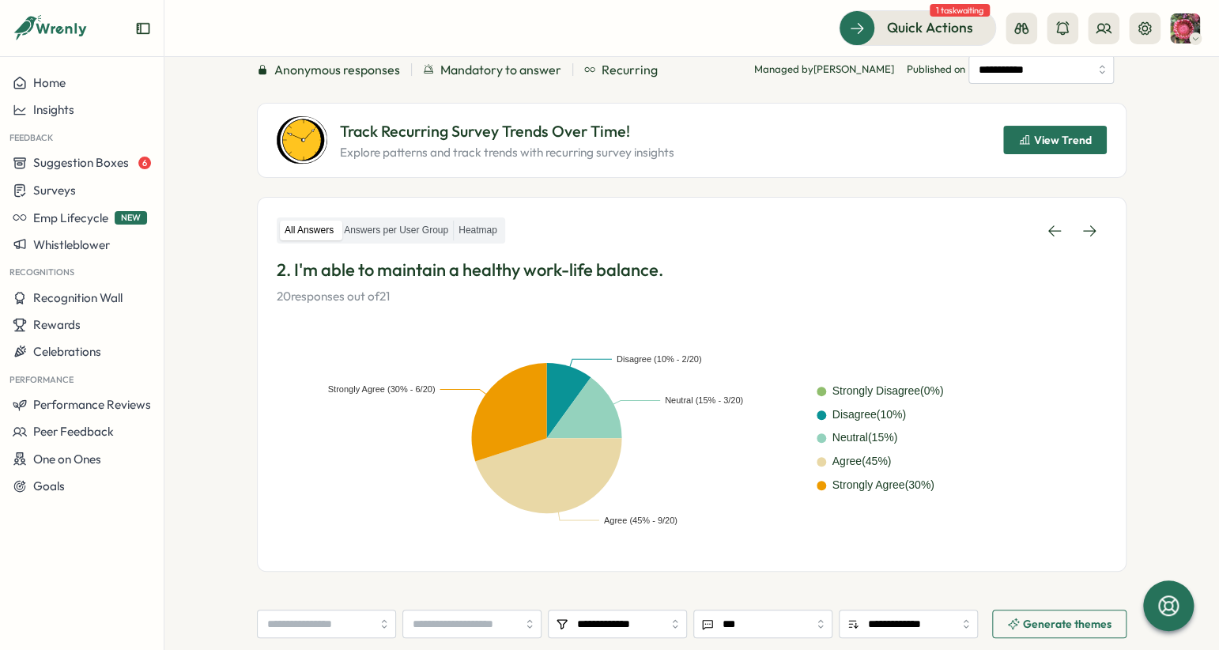
scroll to position [119, 0]
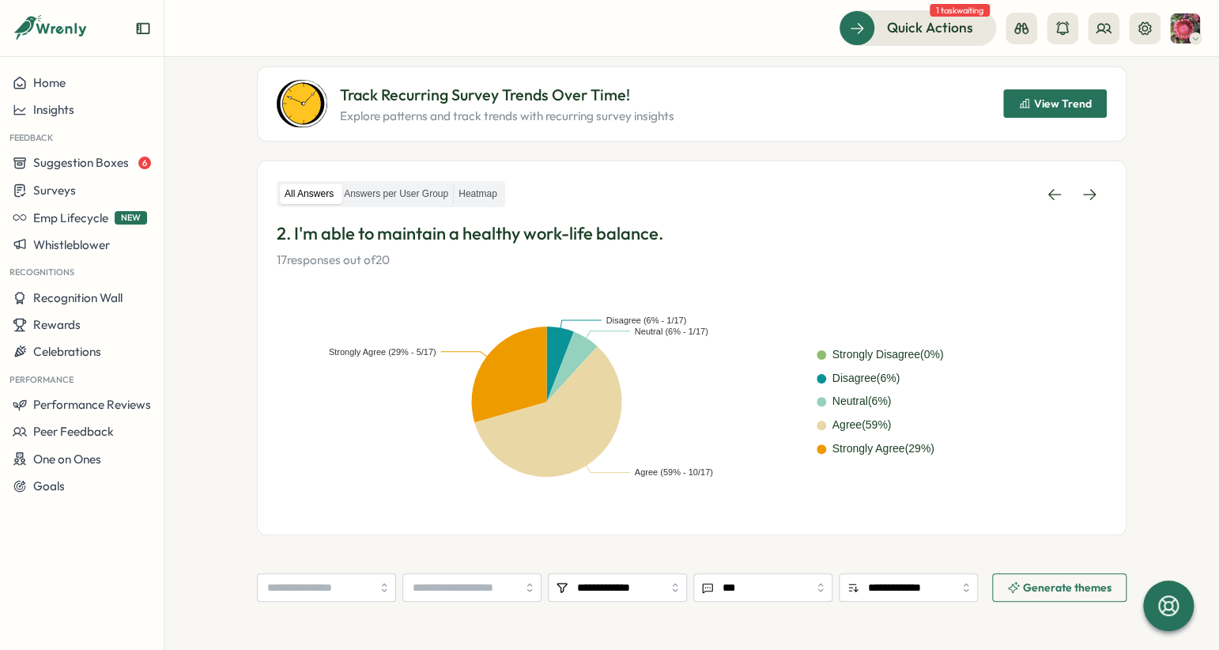
scroll to position [139, 0]
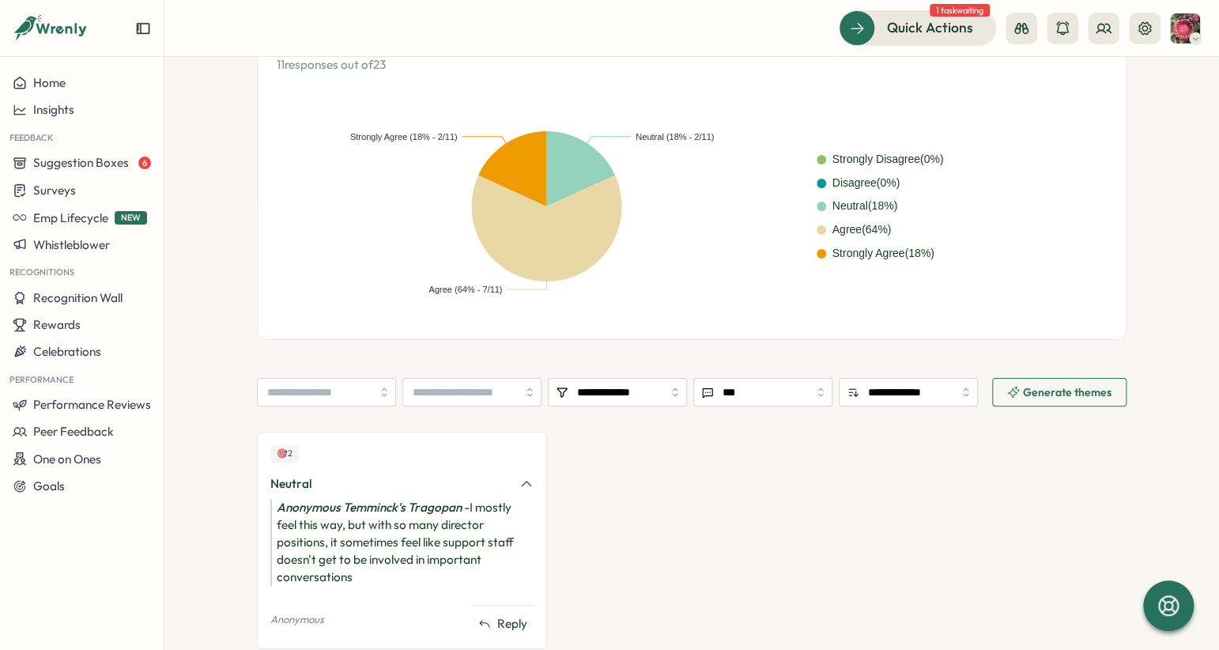
scroll to position [349, 0]
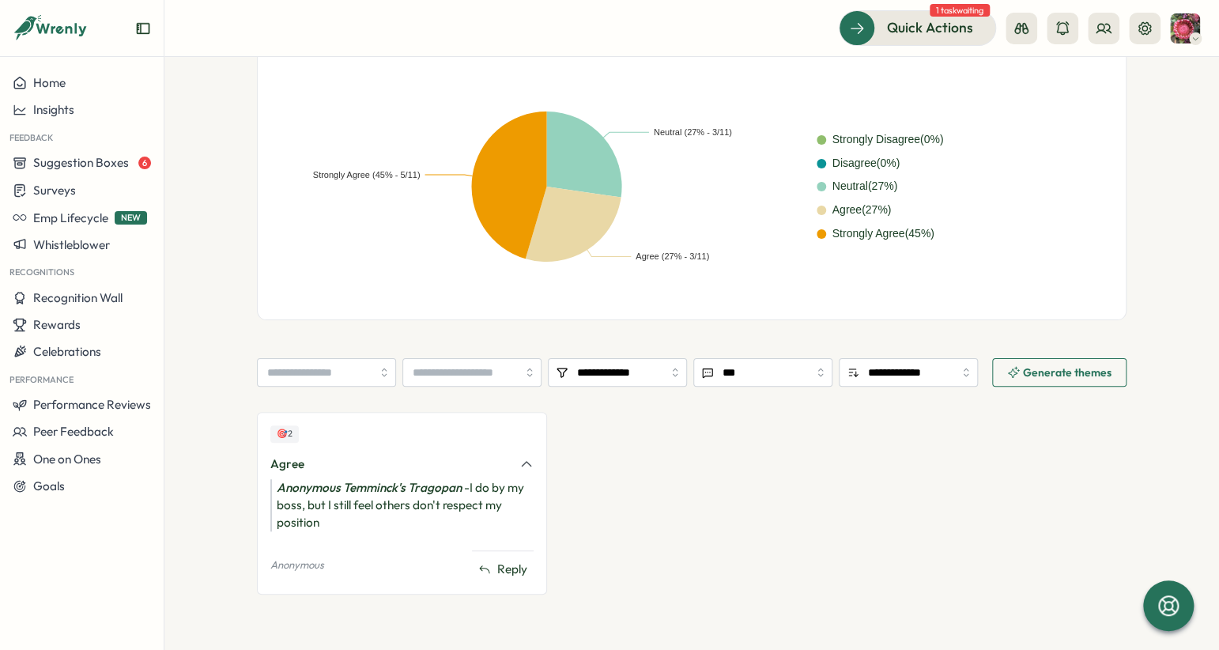
scroll to position [368, 0]
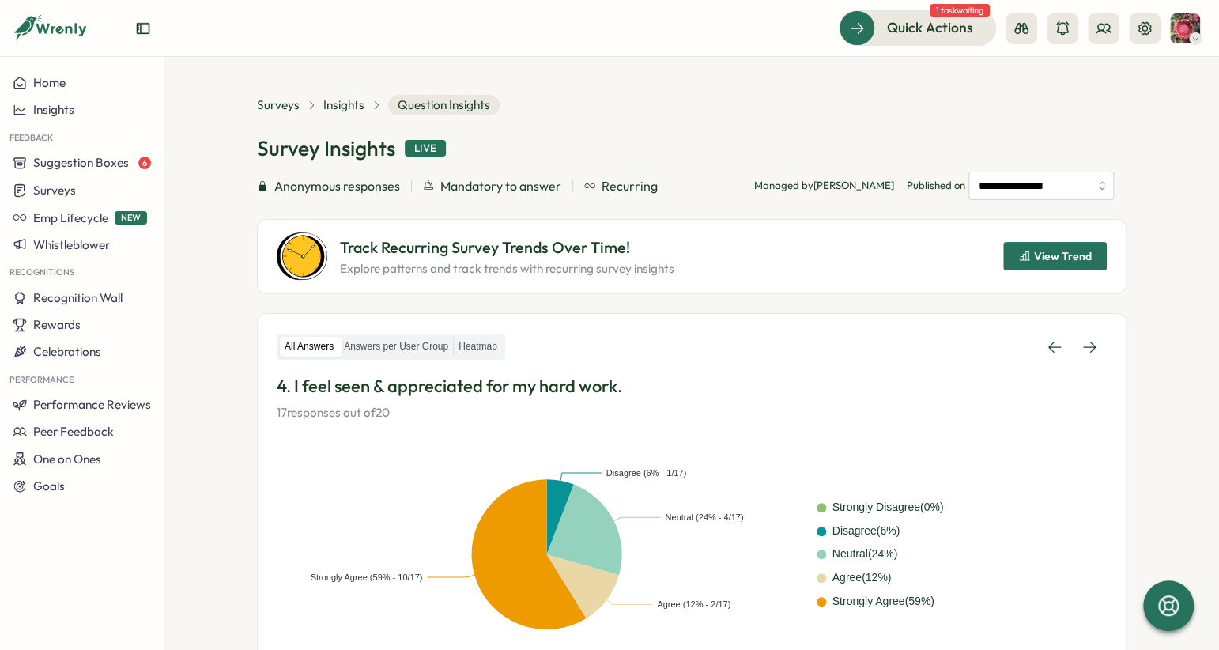
scroll to position [382, 0]
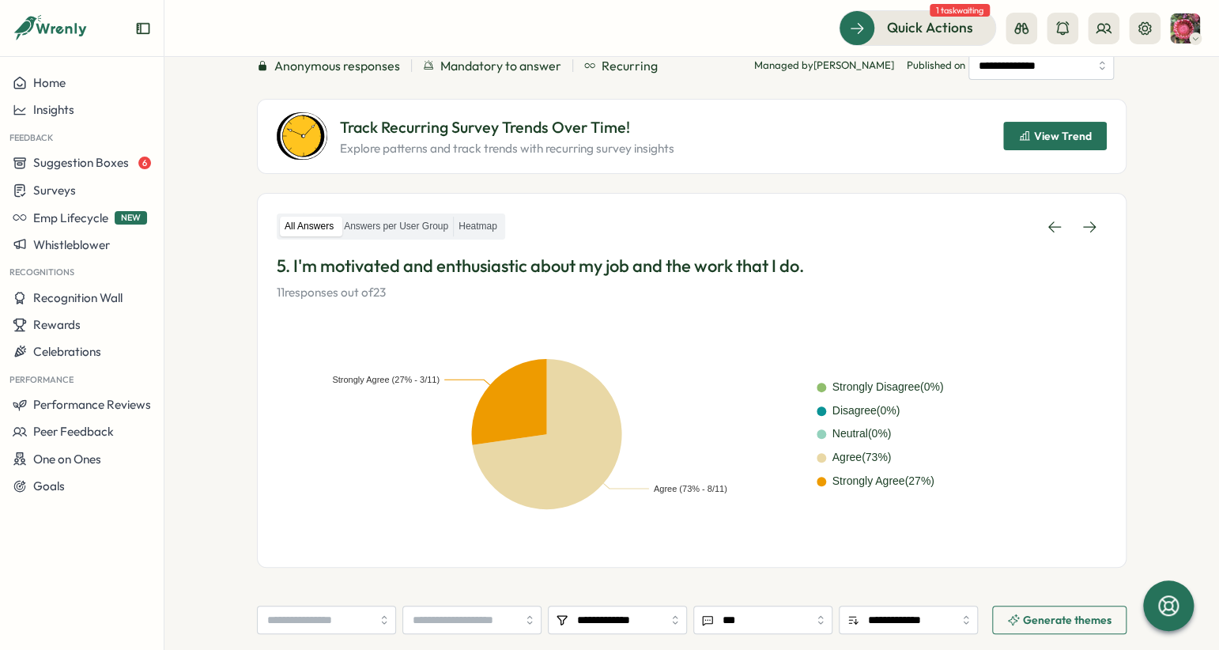
scroll to position [215, 0]
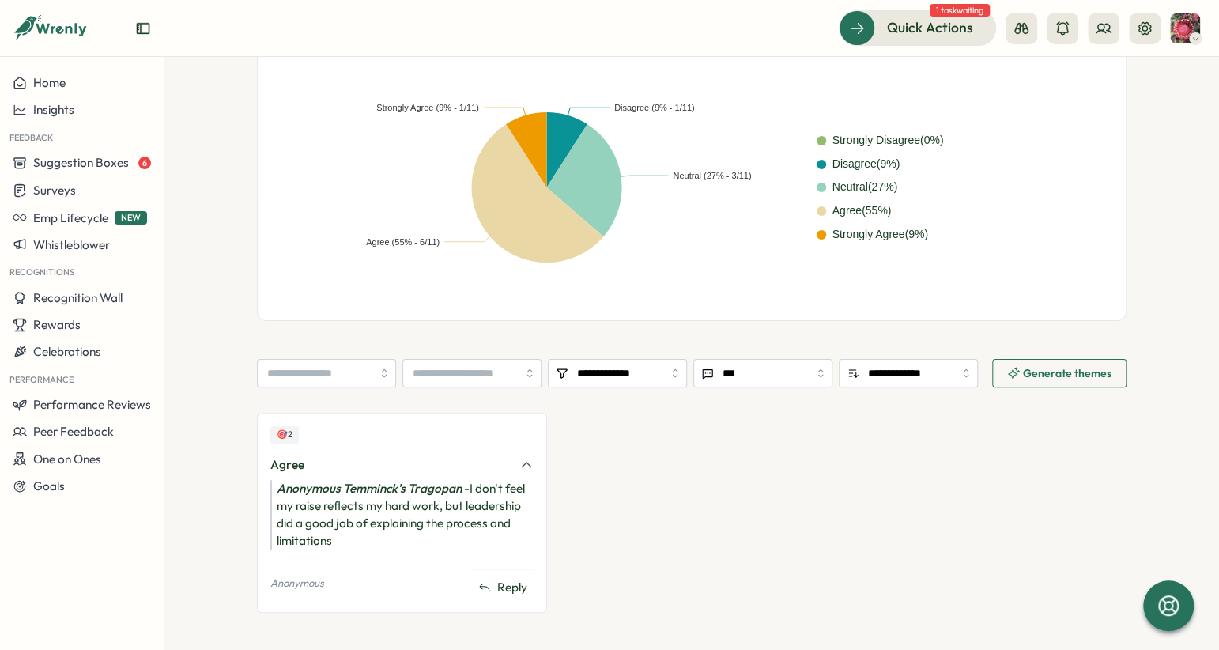
scroll to position [368, 0]
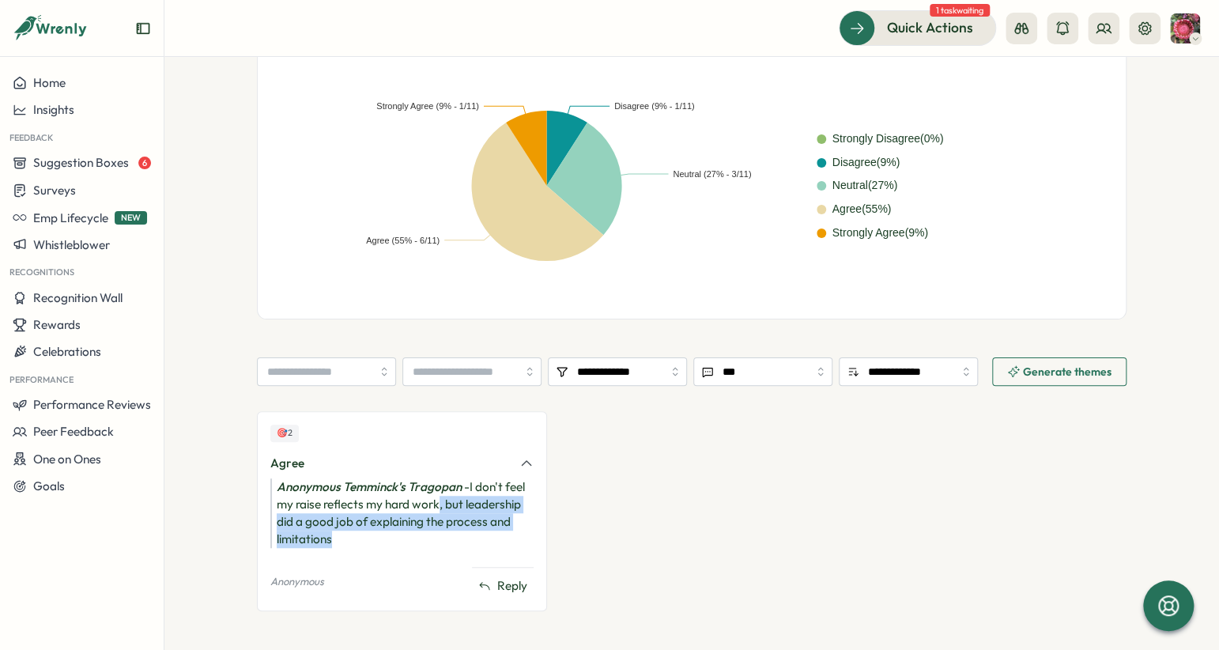
drag, startPoint x: 435, startPoint y: 507, endPoint x: 433, endPoint y: 531, distance: 24.6
click at [433, 531] on div "Anonymous Temminck's Tragopan - I don't feel my raise reflects my hard work, bu…" at bounding box center [401, 513] width 263 height 70
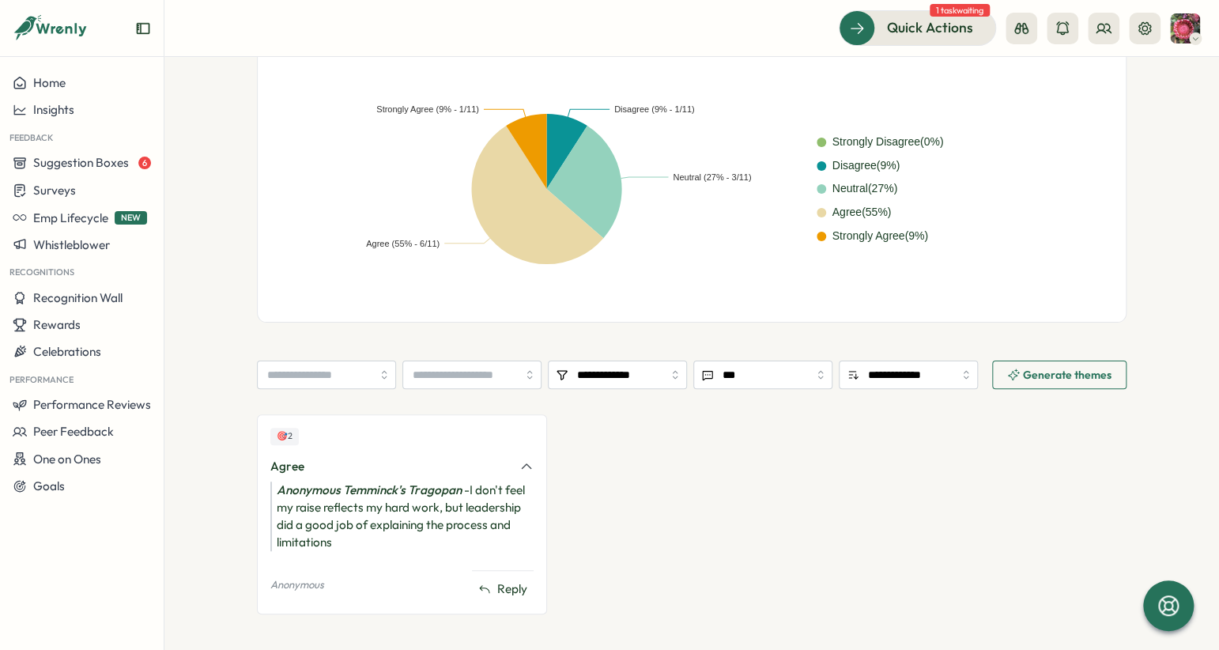
scroll to position [382, 0]
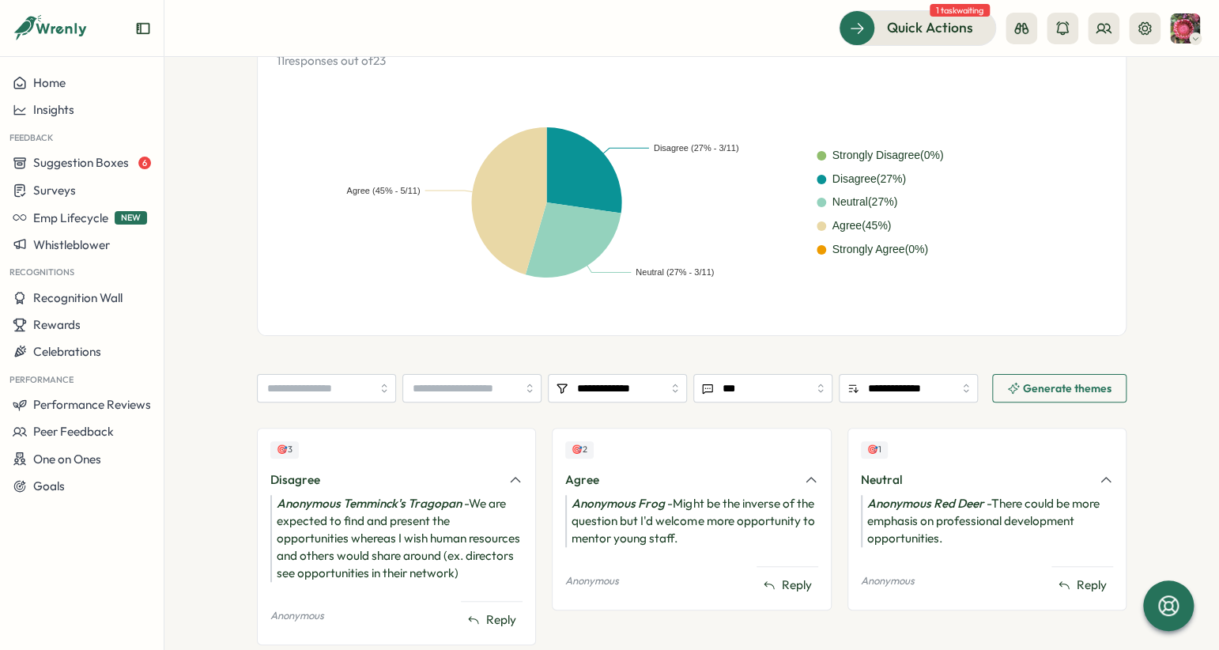
scroll to position [399, 0]
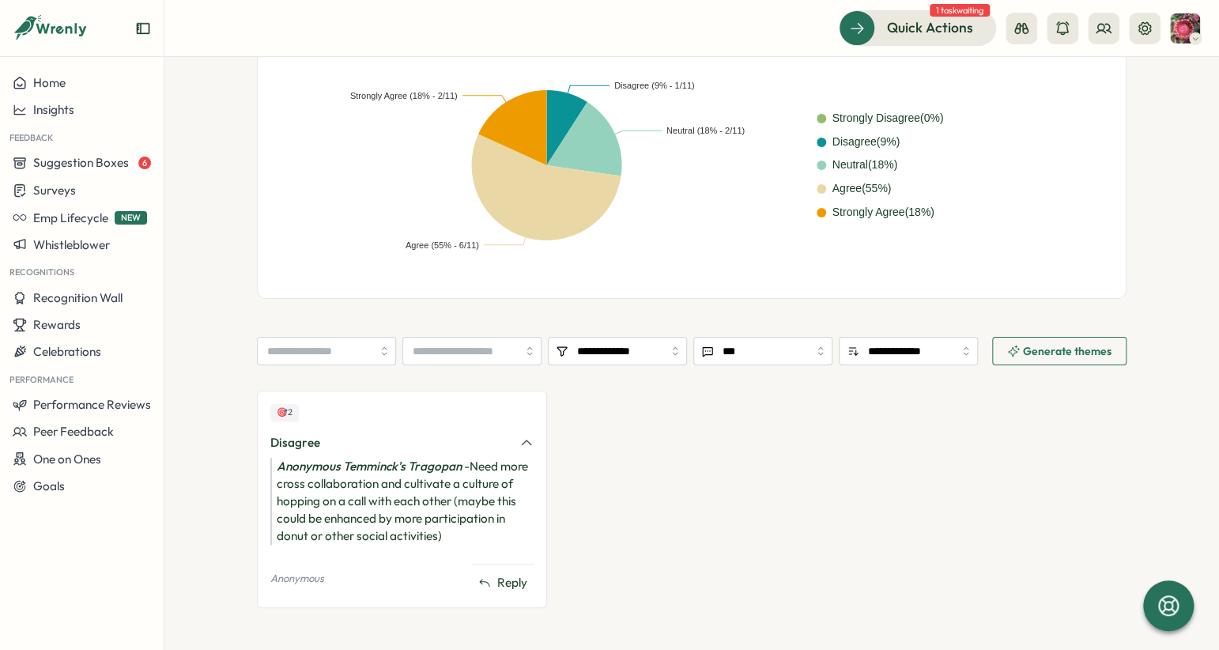
scroll to position [399, 0]
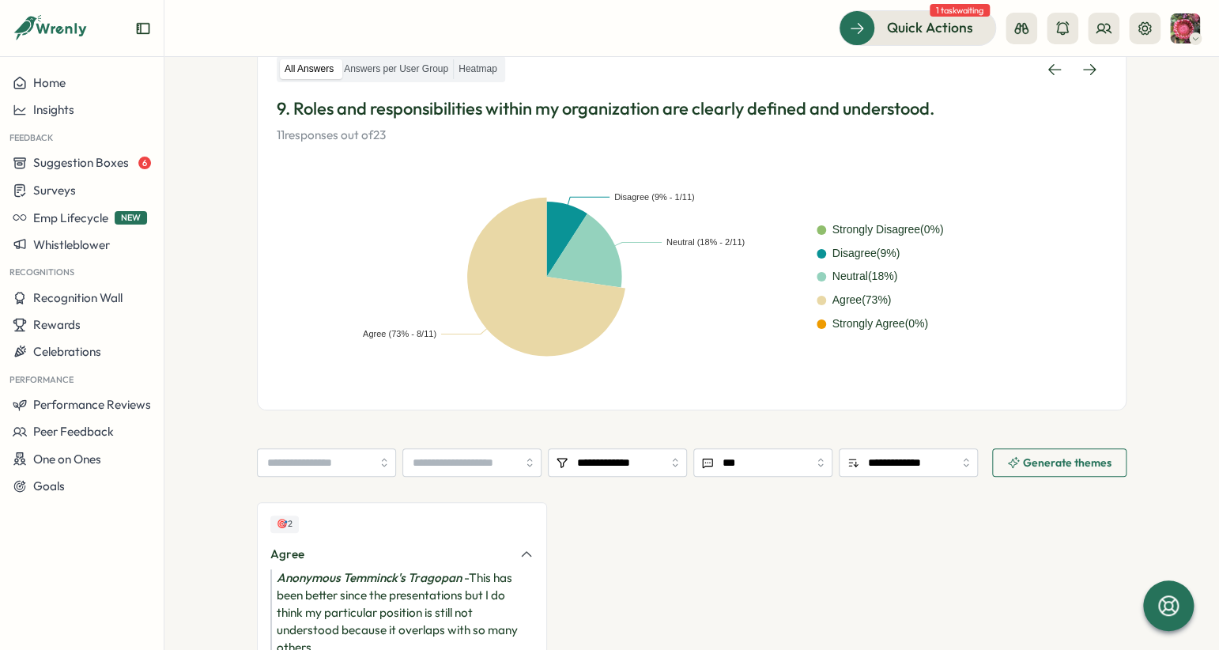
scroll to position [399, 0]
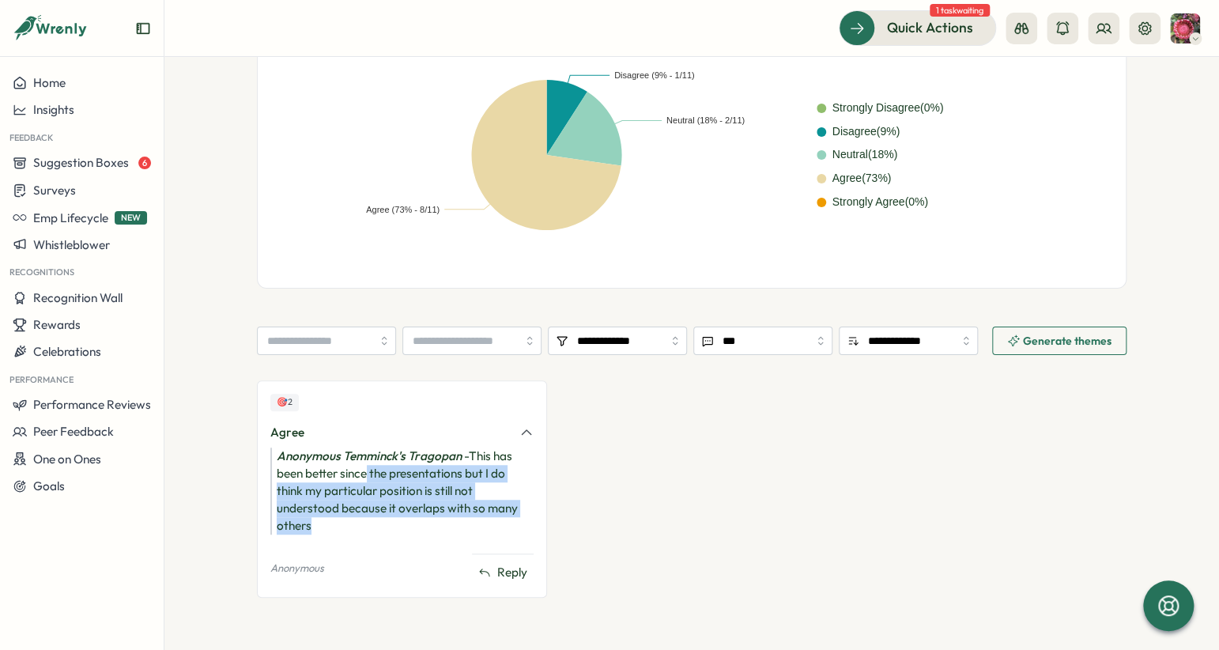
drag, startPoint x: 361, startPoint y: 474, endPoint x: 378, endPoint y: 520, distance: 48.8
click at [378, 520] on div "Anonymous Temminck's Tragopan - This has been better since the presentations bu…" at bounding box center [401, 490] width 263 height 87
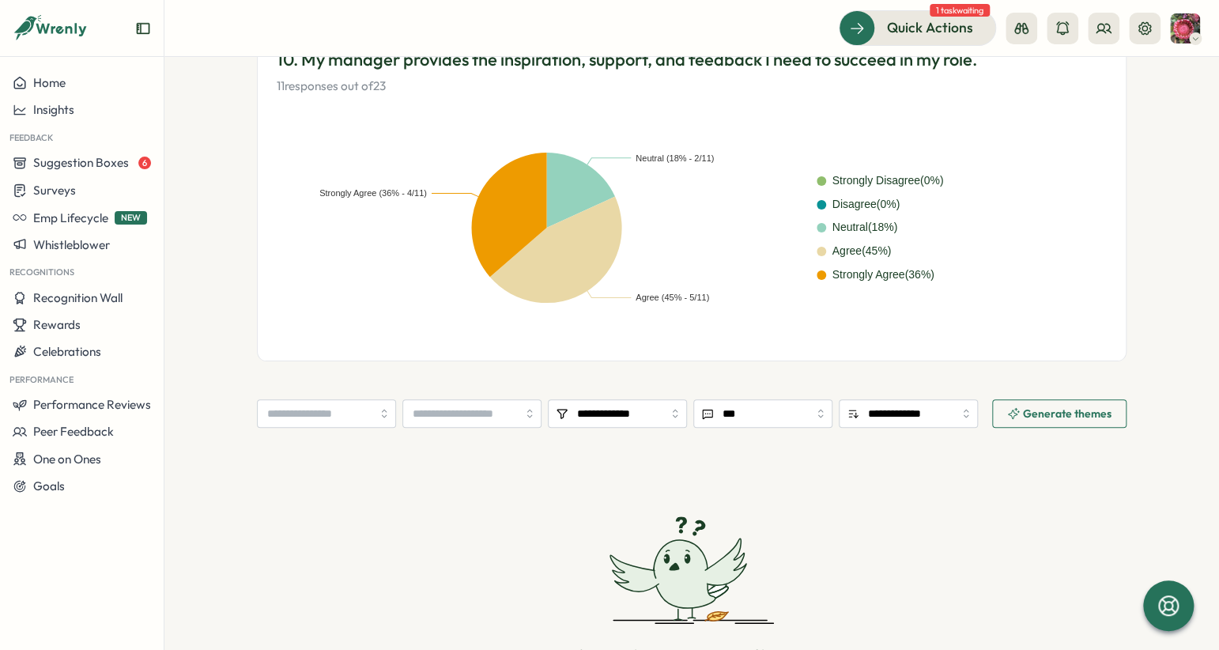
scroll to position [326, 0]
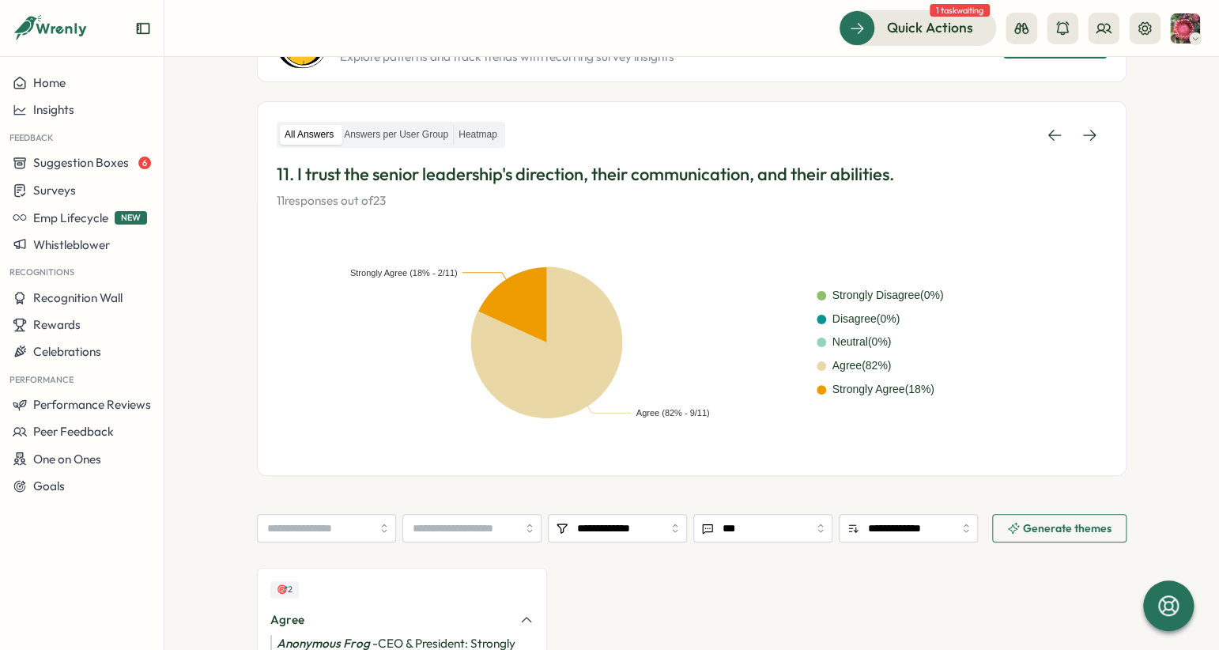
scroll to position [373, 0]
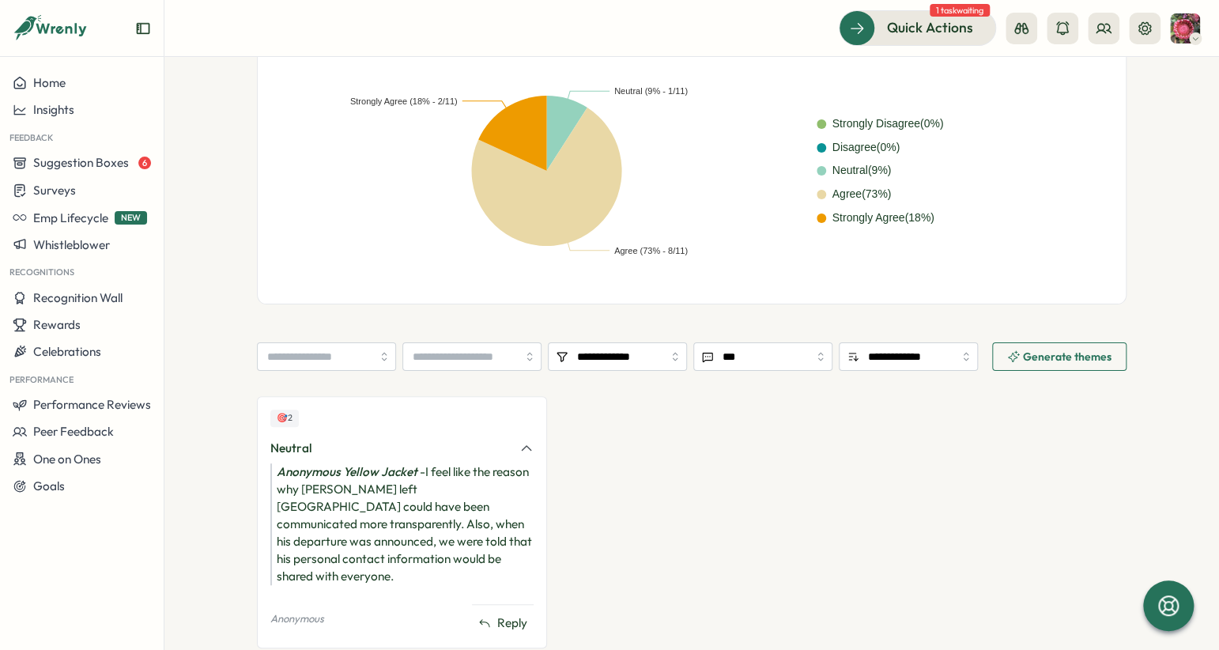
scroll to position [386, 0]
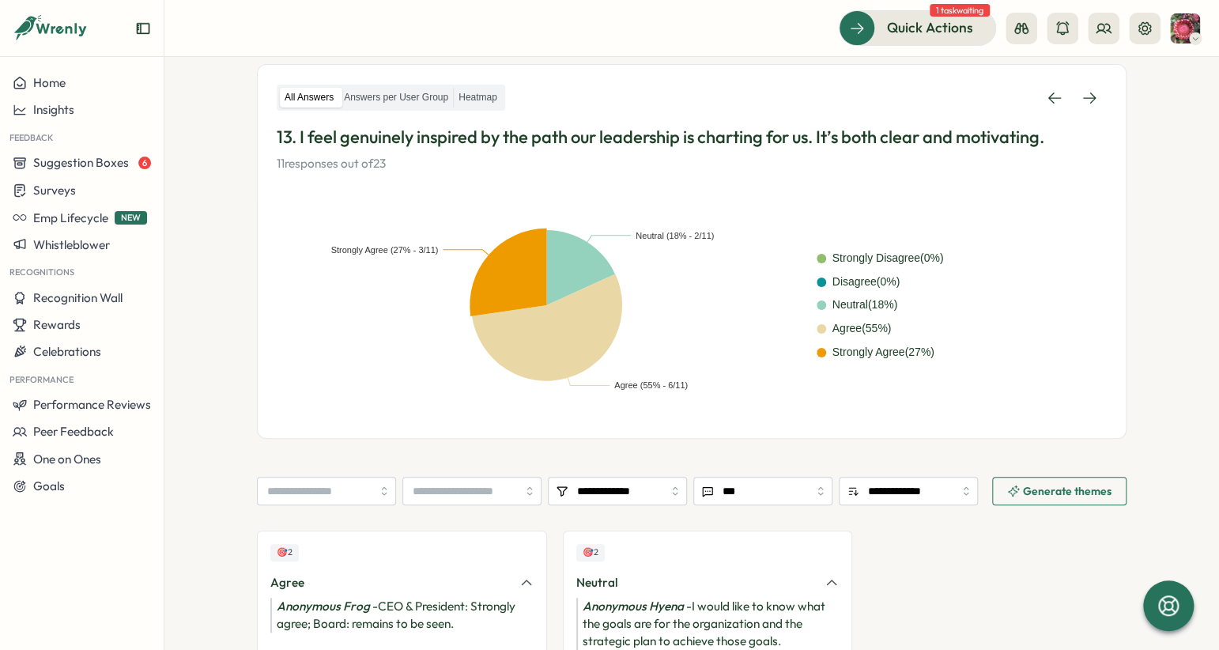
scroll to position [373, 0]
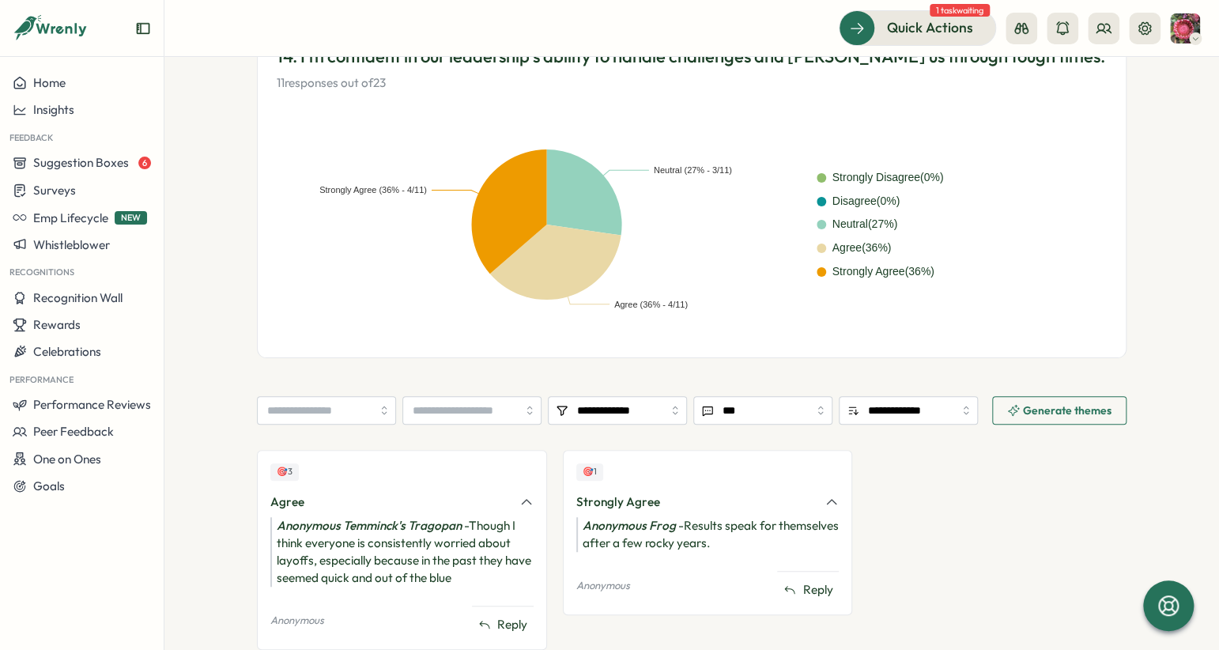
scroll to position [382, 0]
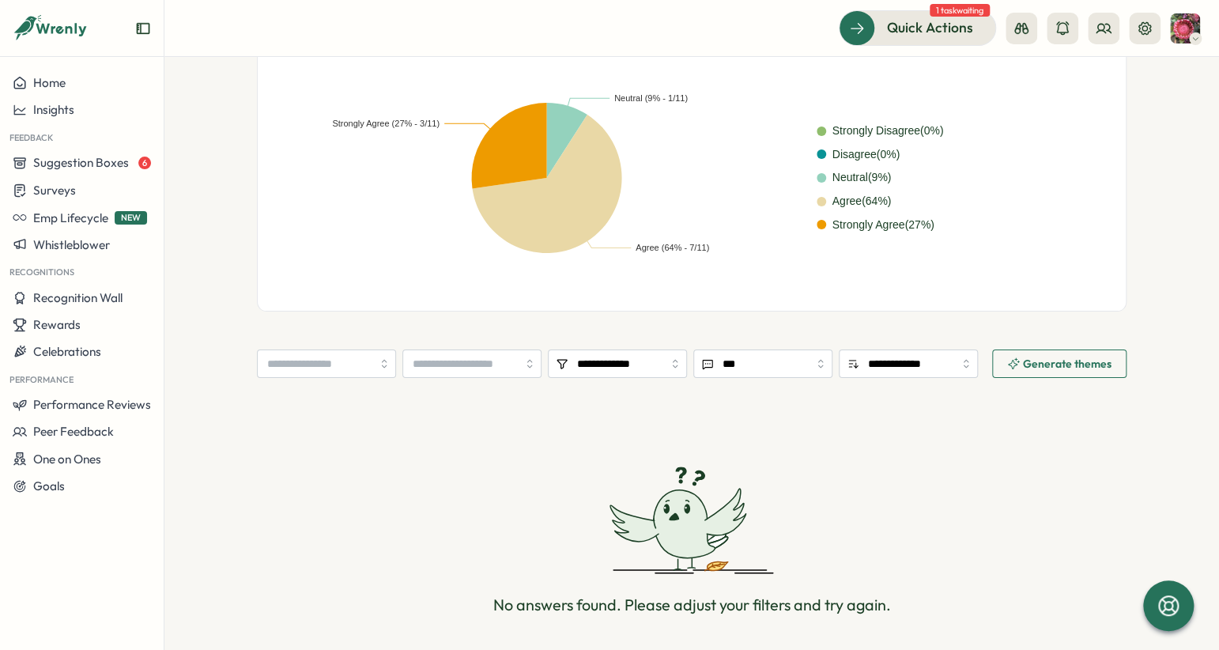
scroll to position [402, 0]
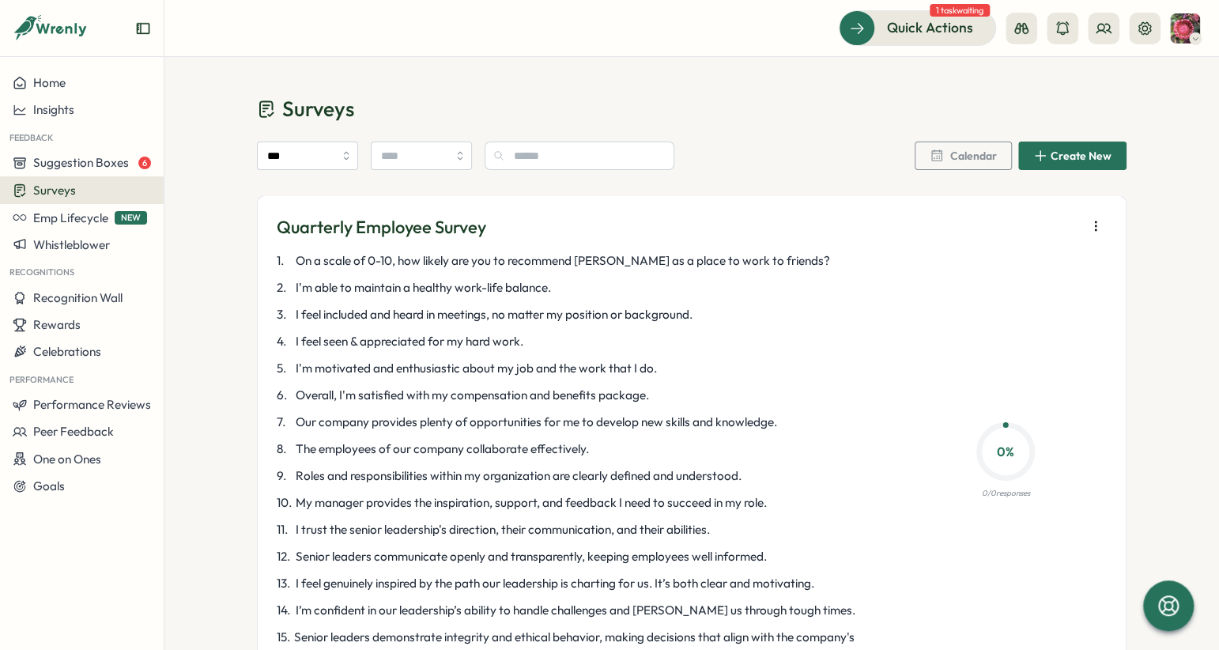
scroll to position [607, 0]
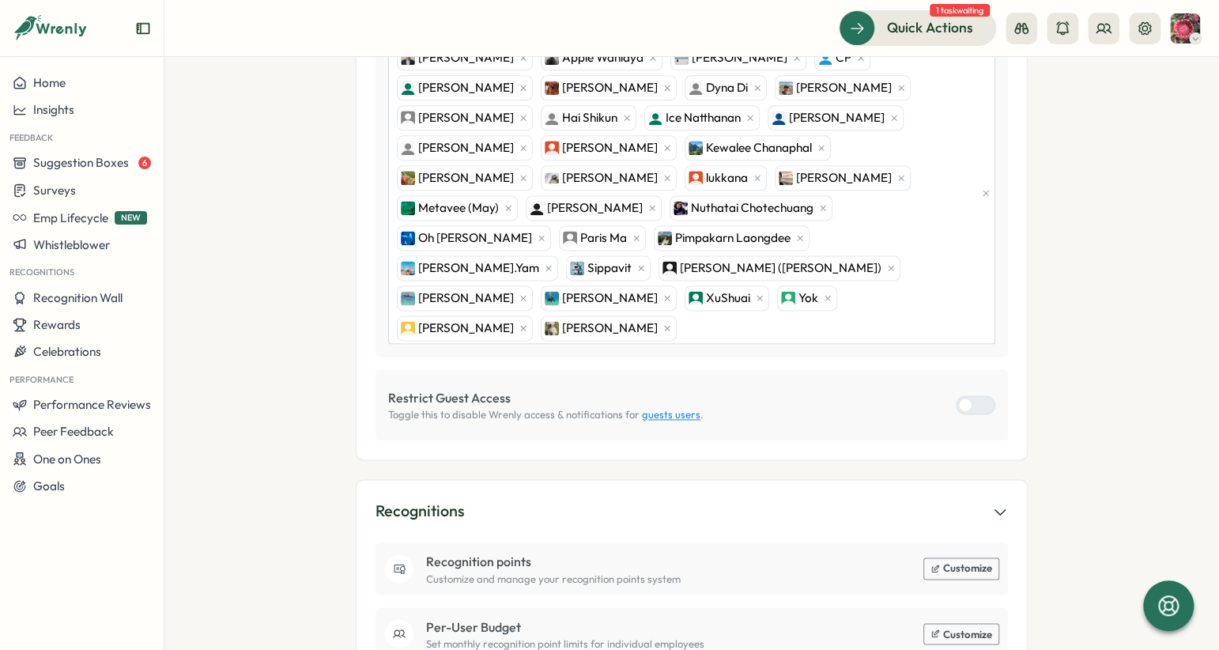
scroll to position [1031, 0]
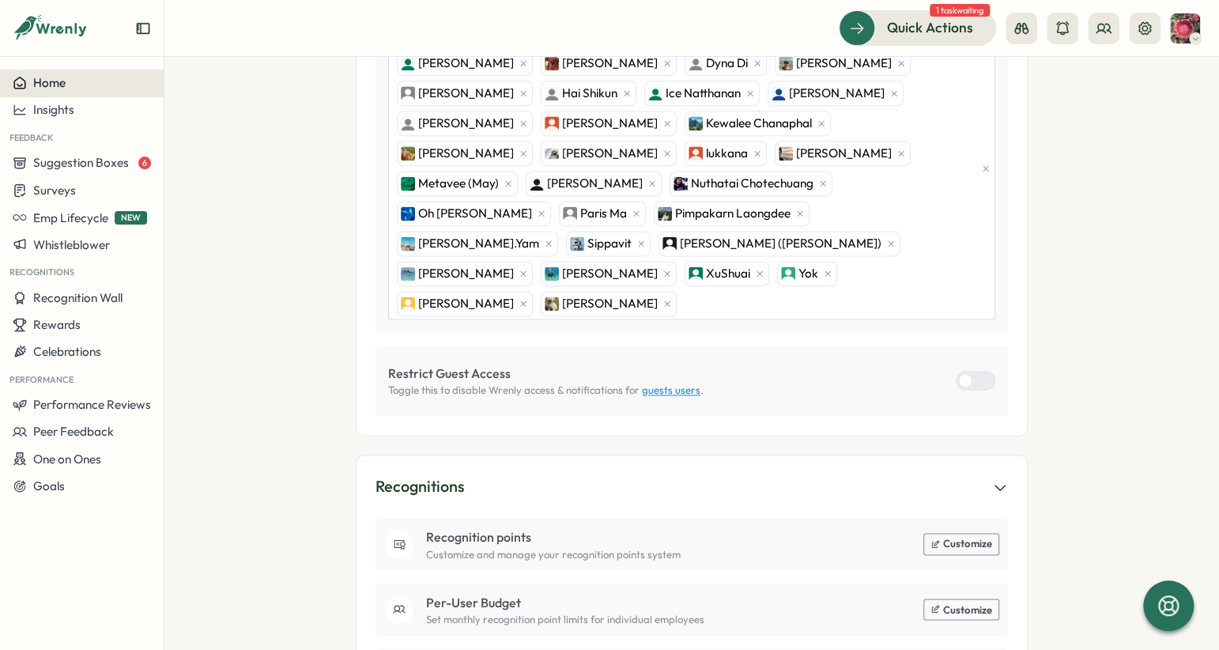
click at [79, 73] on button "Home" at bounding box center [82, 83] width 164 height 27
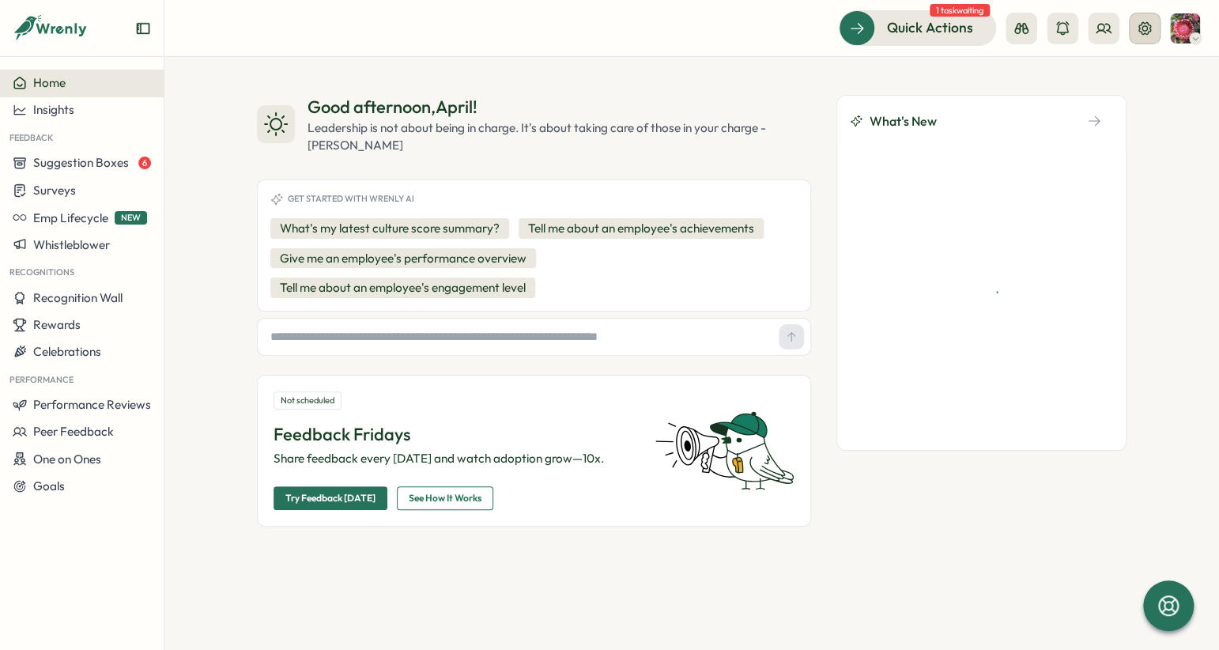
click at [1139, 32] on icon at bounding box center [1144, 29] width 16 height 16
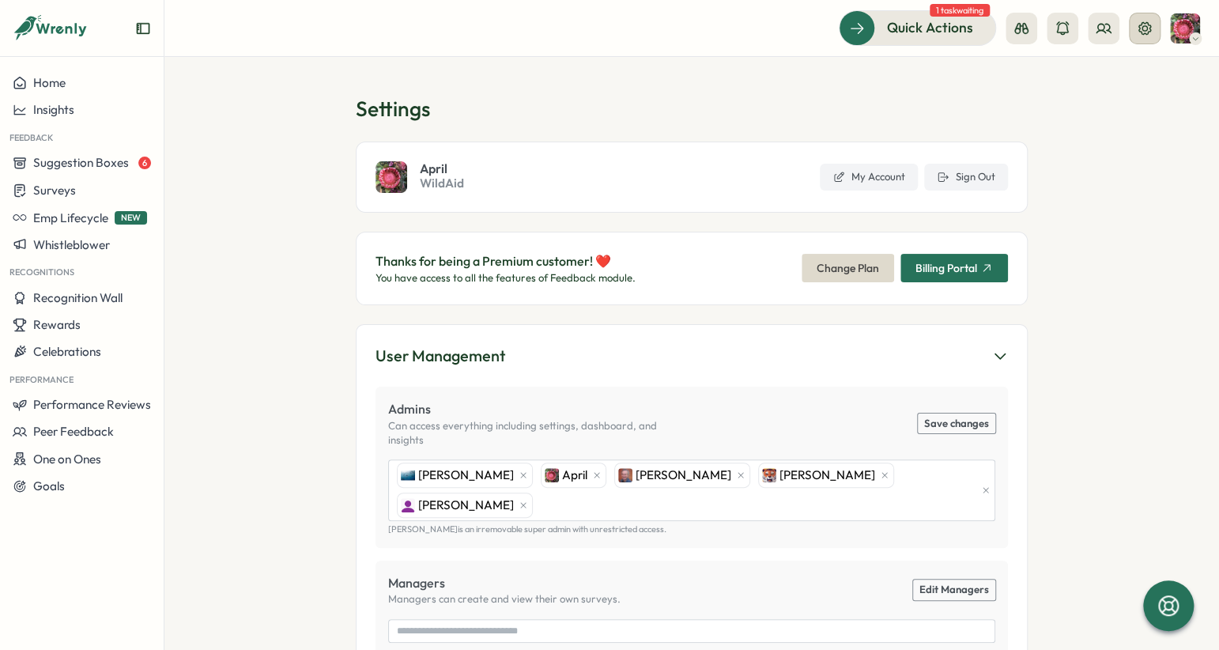
click at [1145, 34] on icon at bounding box center [1144, 29] width 16 height 16
click at [921, 270] on span "Billing Portal" at bounding box center [946, 267] width 62 height 11
click at [32, 87] on div "Home" at bounding box center [39, 83] width 53 height 14
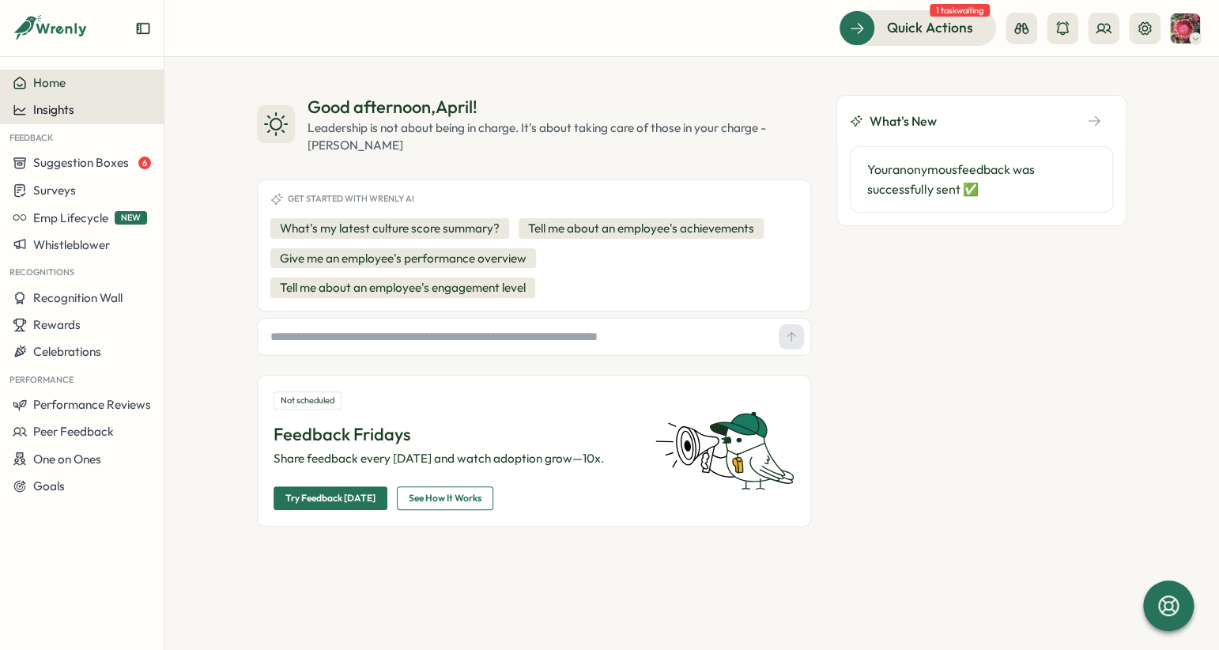
click at [90, 108] on div "Insights" at bounding box center [82, 110] width 138 height 14
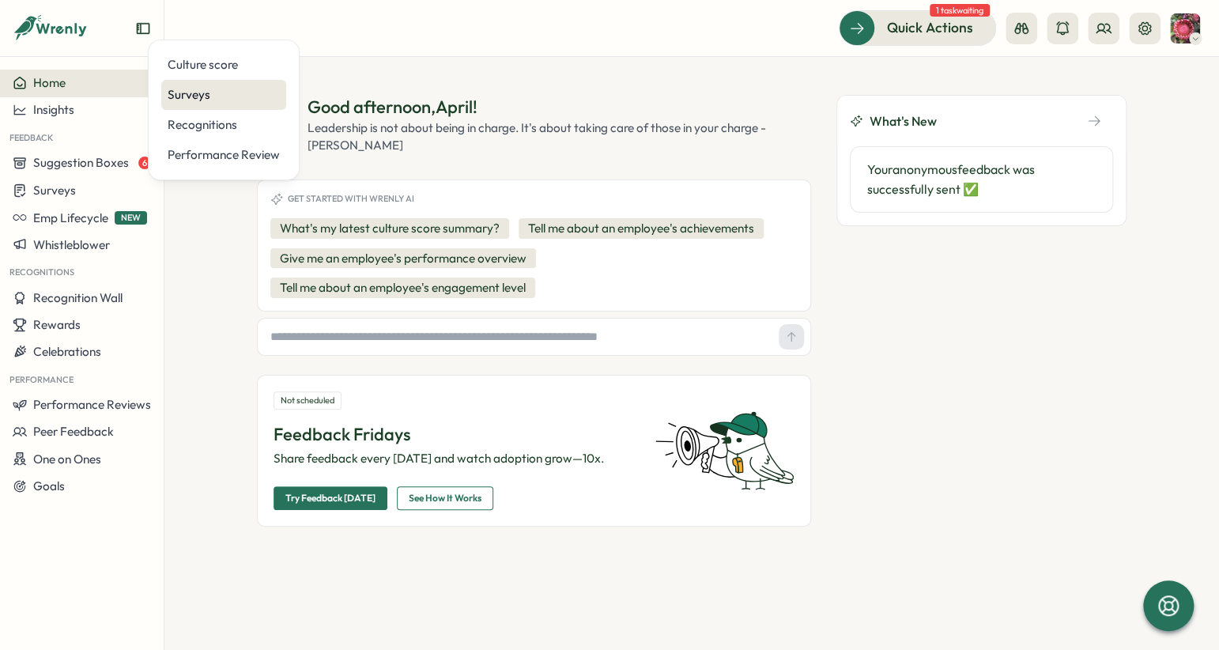
click at [181, 91] on div "Surveys" at bounding box center [224, 94] width 112 height 17
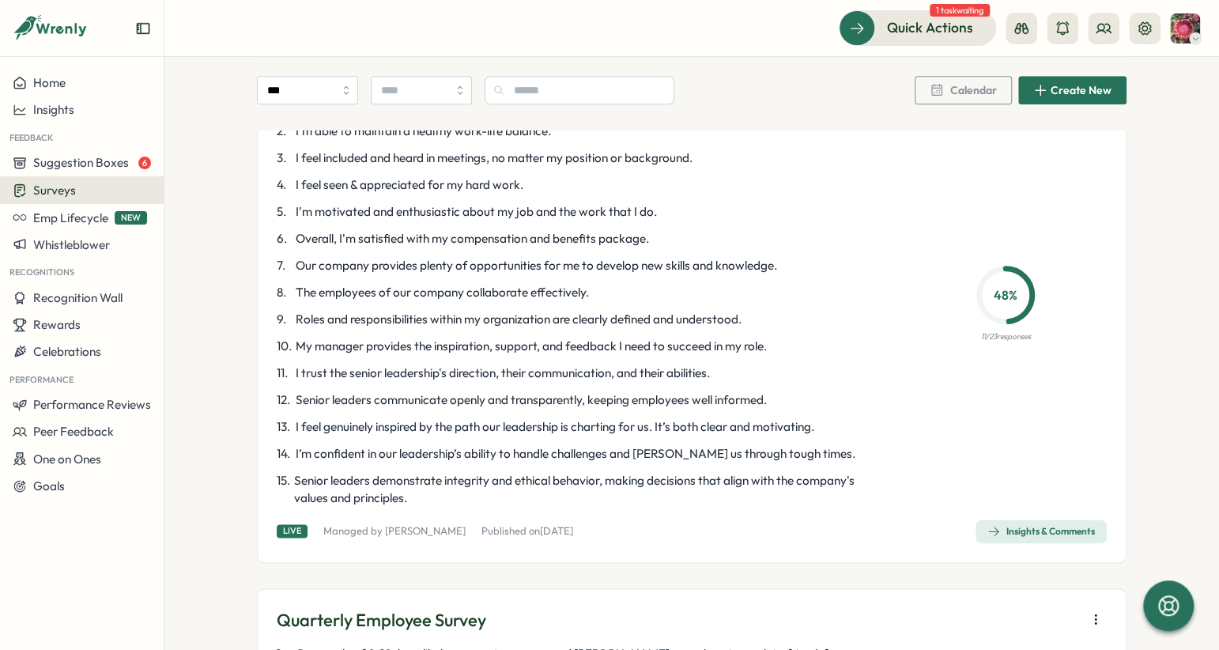
scroll to position [711, 0]
